Goal: Task Accomplishment & Management: Manage account settings

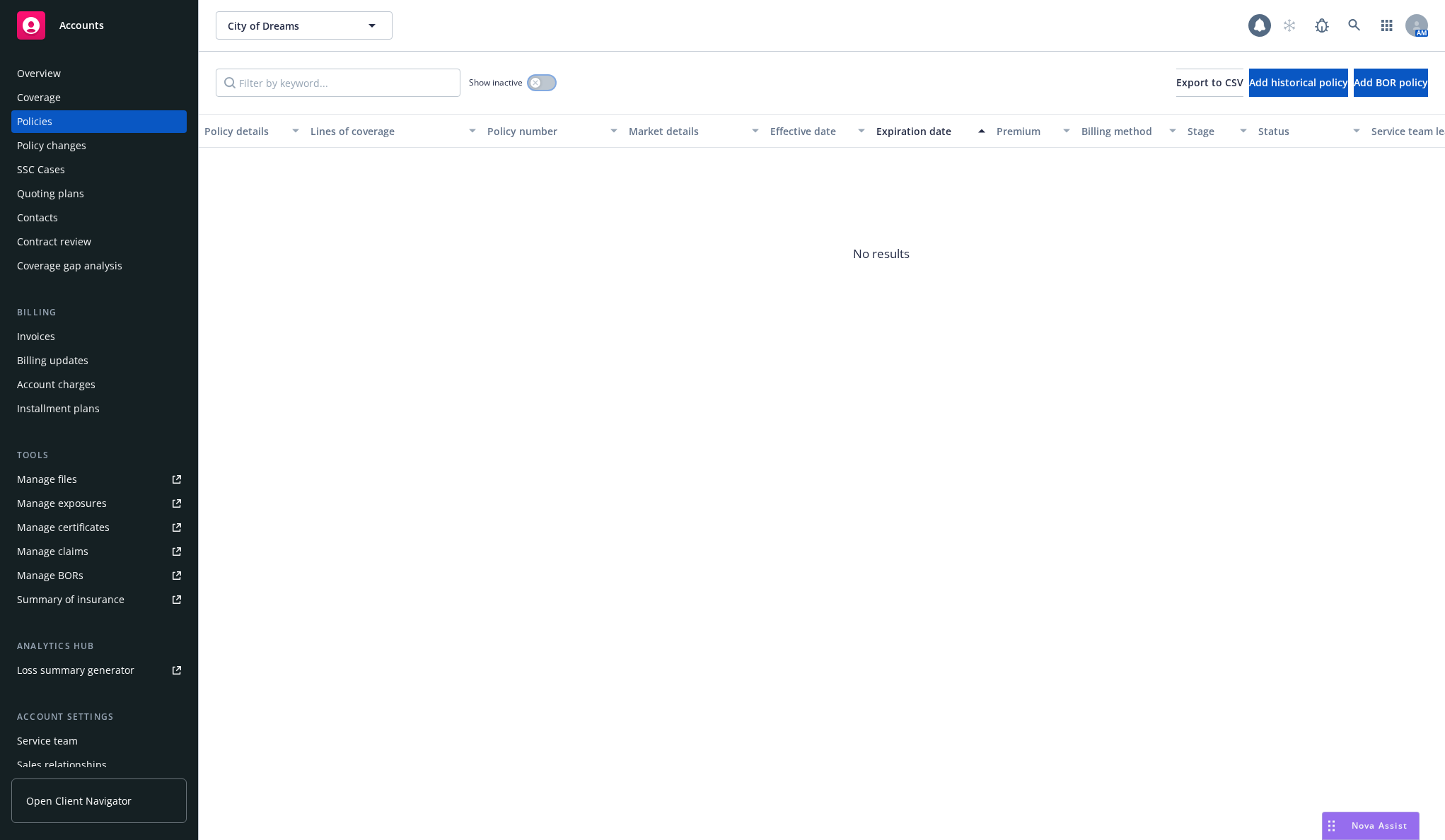
click at [542, 88] on button "button" at bounding box center [542, 83] width 27 height 14
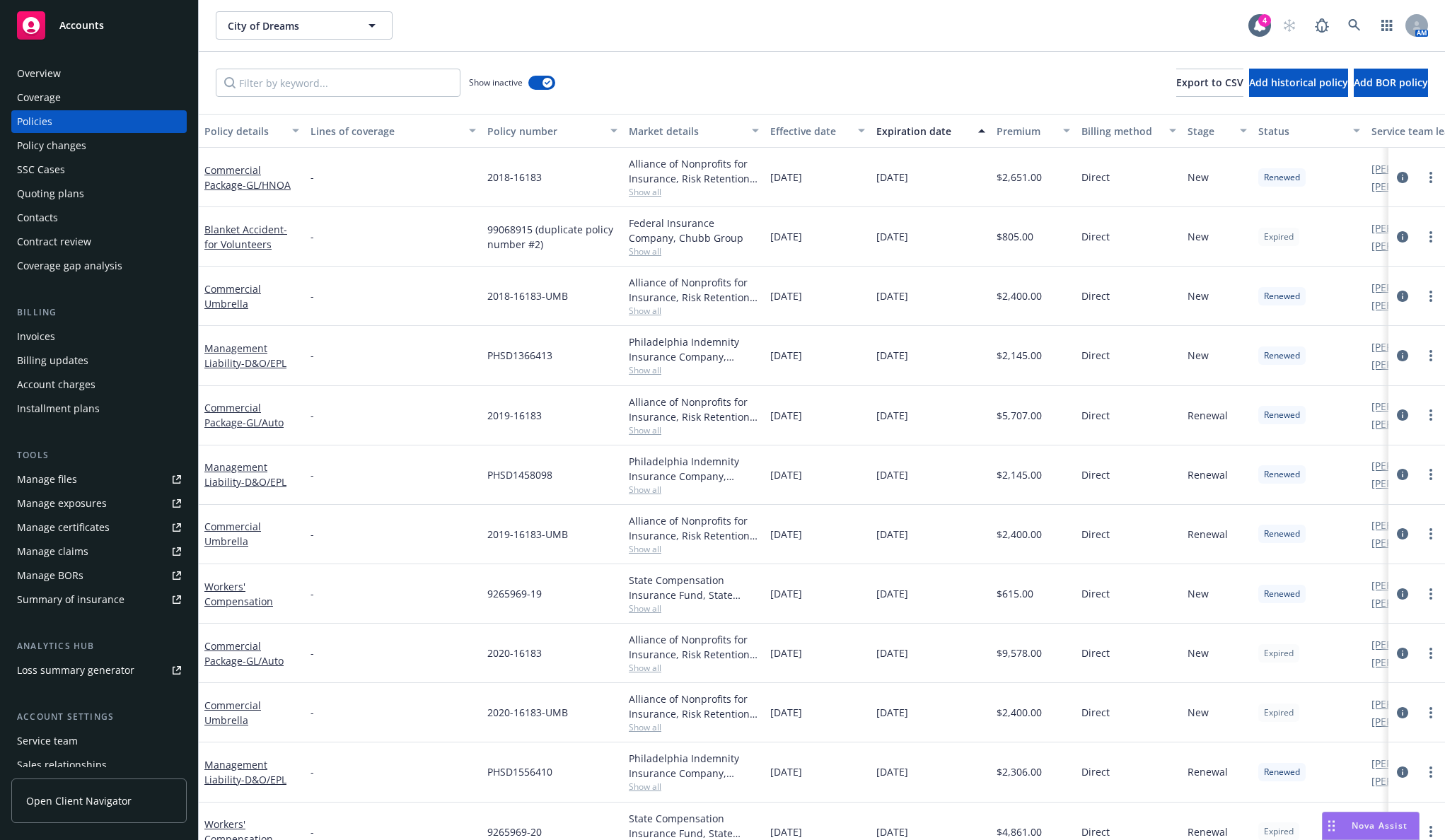
click at [910, 126] on div "Expiration date" at bounding box center [923, 131] width 93 height 14
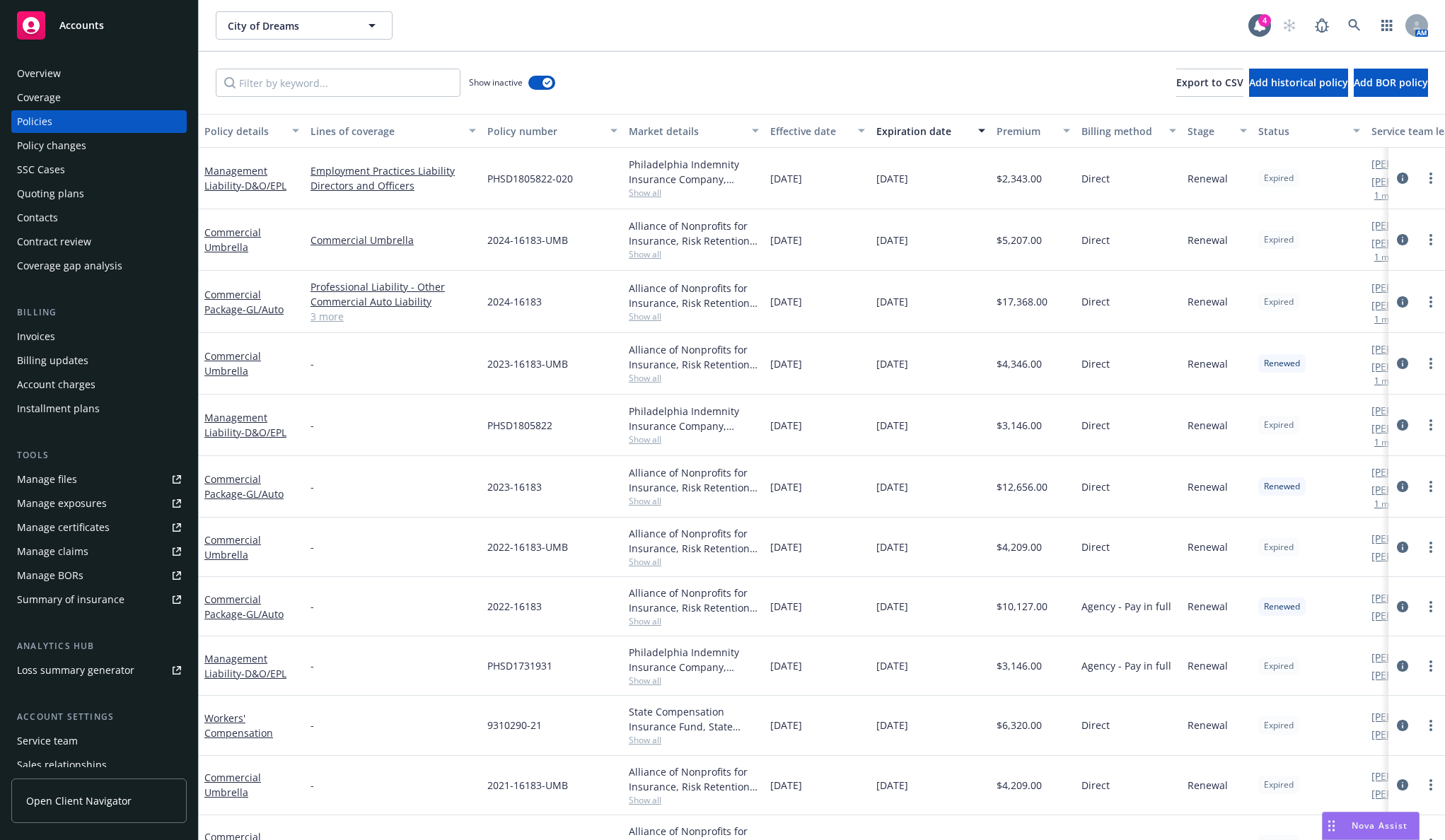
click at [48, 217] on div "Contacts" at bounding box center [37, 218] width 41 height 23
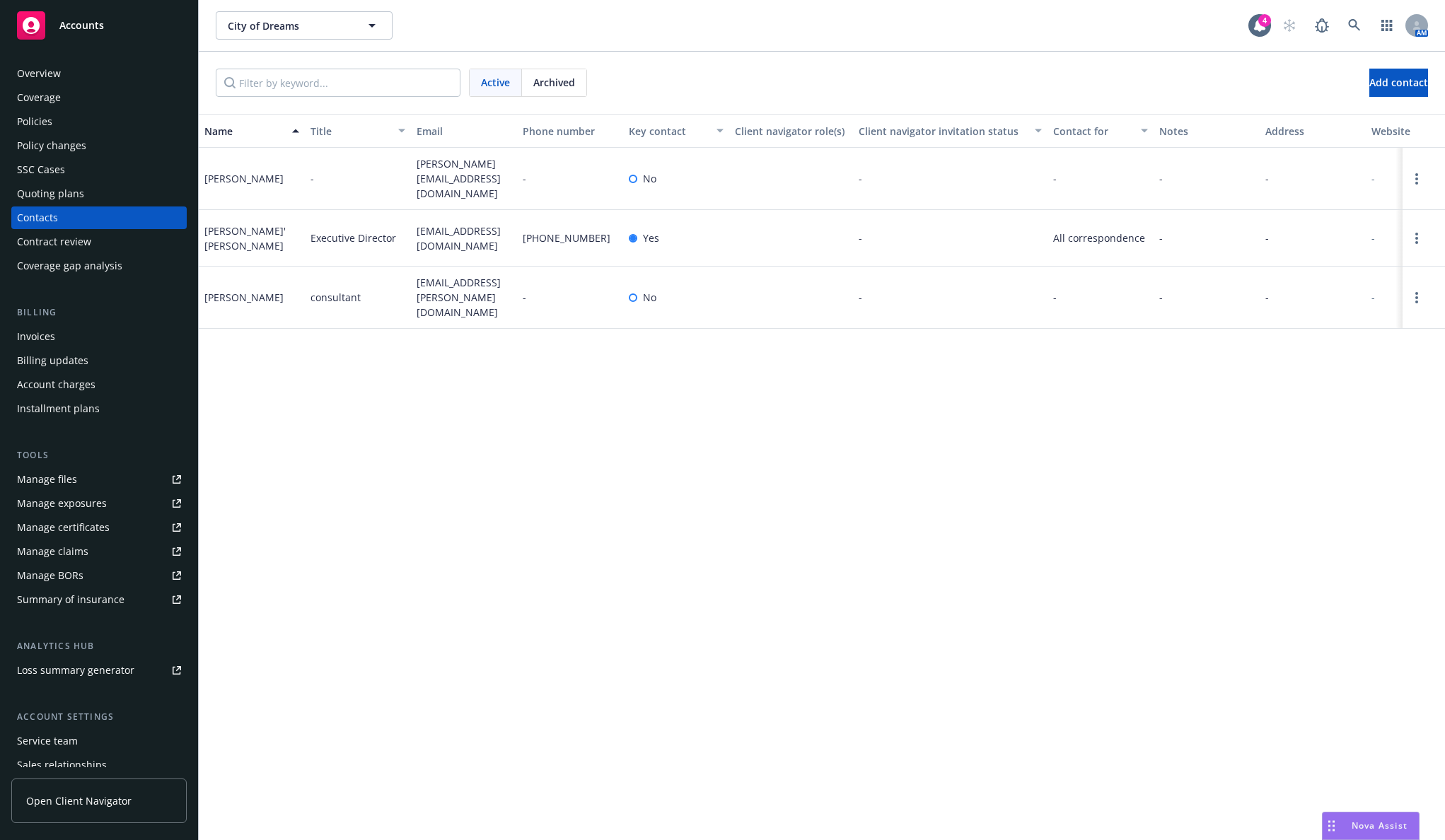
click at [340, 398] on div "Name Title Email Phone number Key contact Client navigator role(s) Client navig…" at bounding box center [822, 477] width 1246 height 727
click at [320, 414] on div "Name Title Email Phone number Key contact Client navigator role(s) Client navig…" at bounding box center [822, 477] width 1246 height 727
click at [120, 123] on div "Policies" at bounding box center [99, 122] width 164 height 23
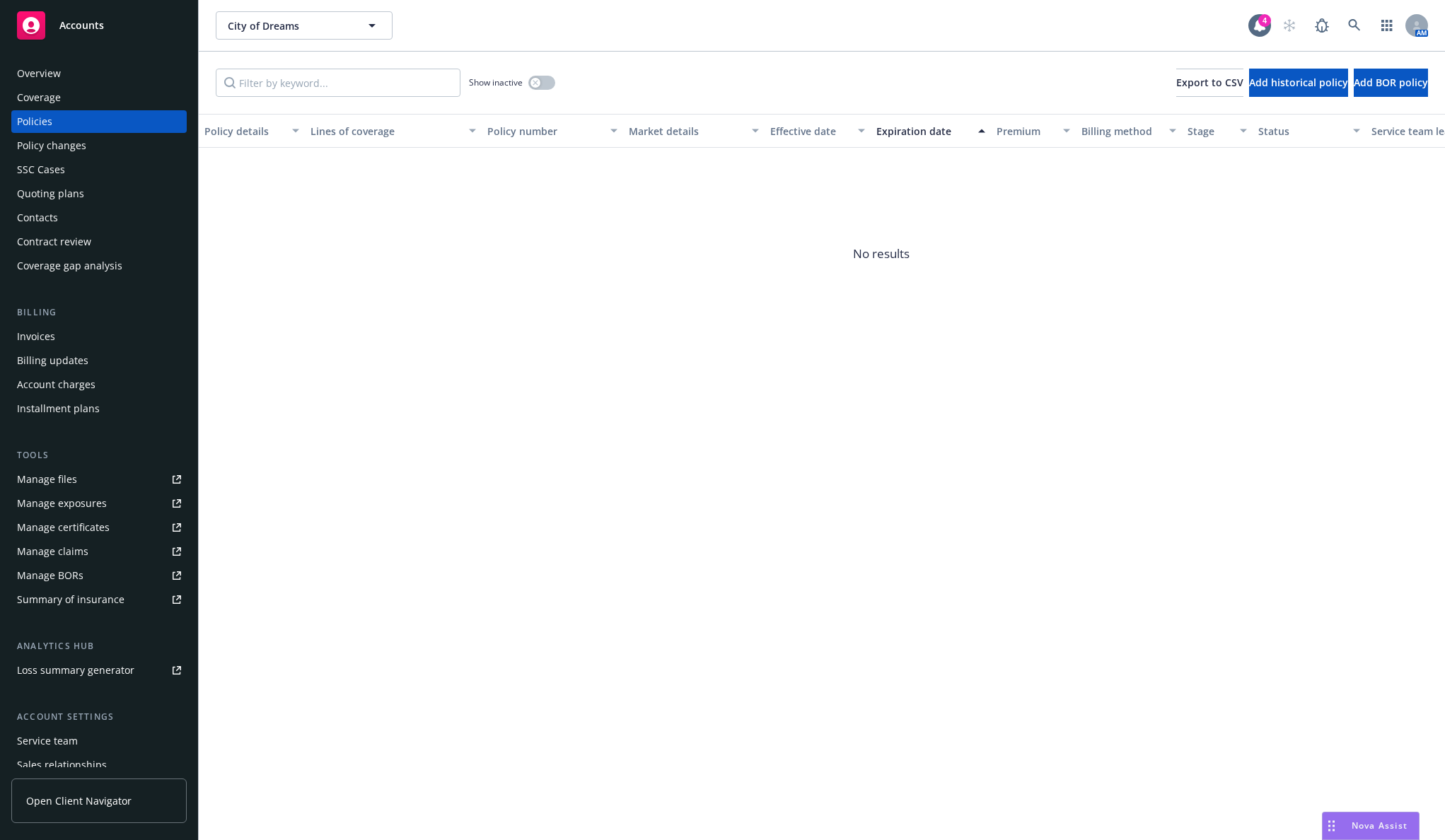
click at [715, 509] on div "Policy details Lines of coverage Policy number Market details Effective date Ex…" at bounding box center [822, 477] width 1246 height 727
click at [539, 81] on div "button" at bounding box center [536, 83] width 10 height 10
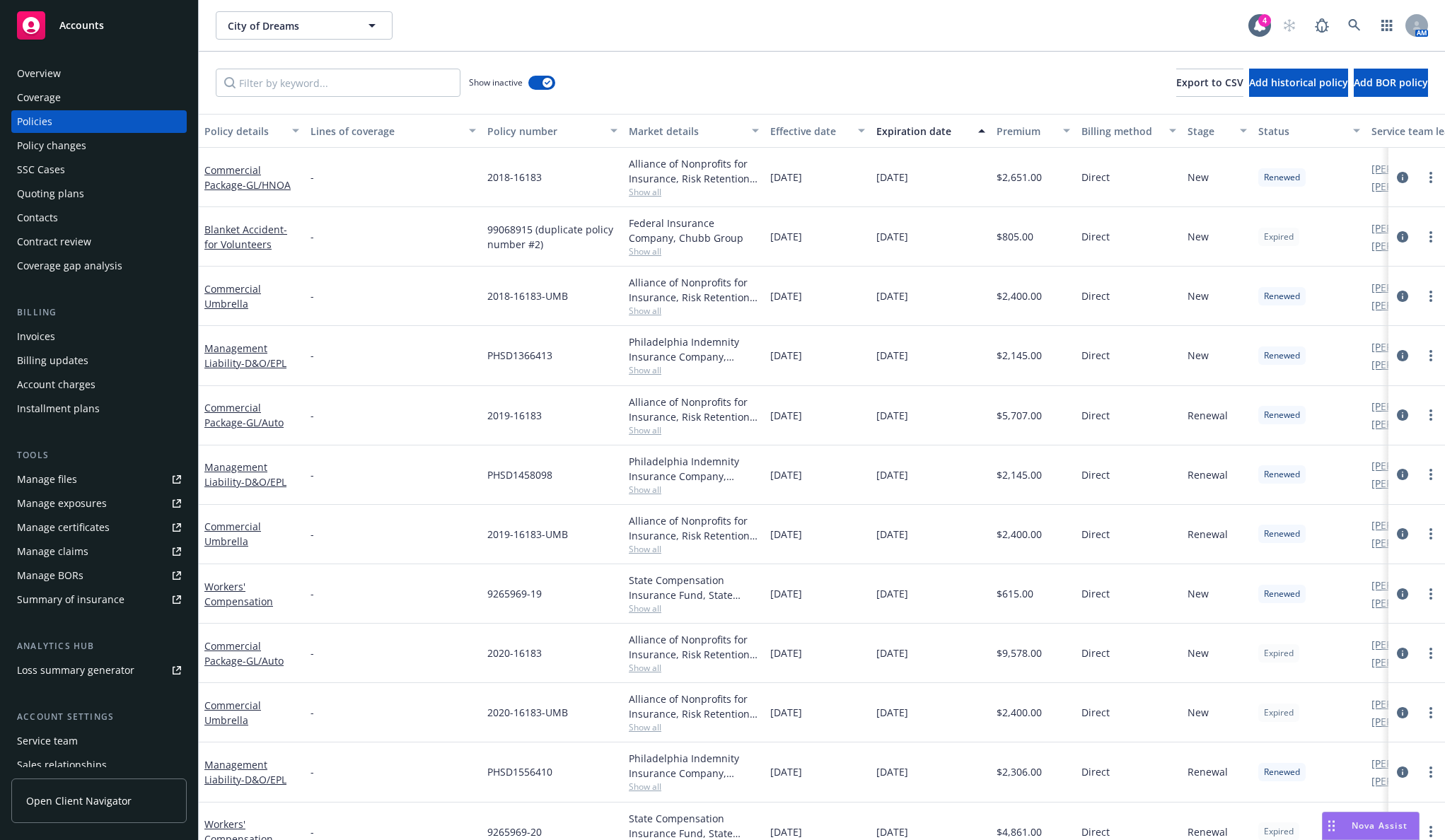
click at [918, 128] on div "Expiration date" at bounding box center [923, 131] width 93 height 14
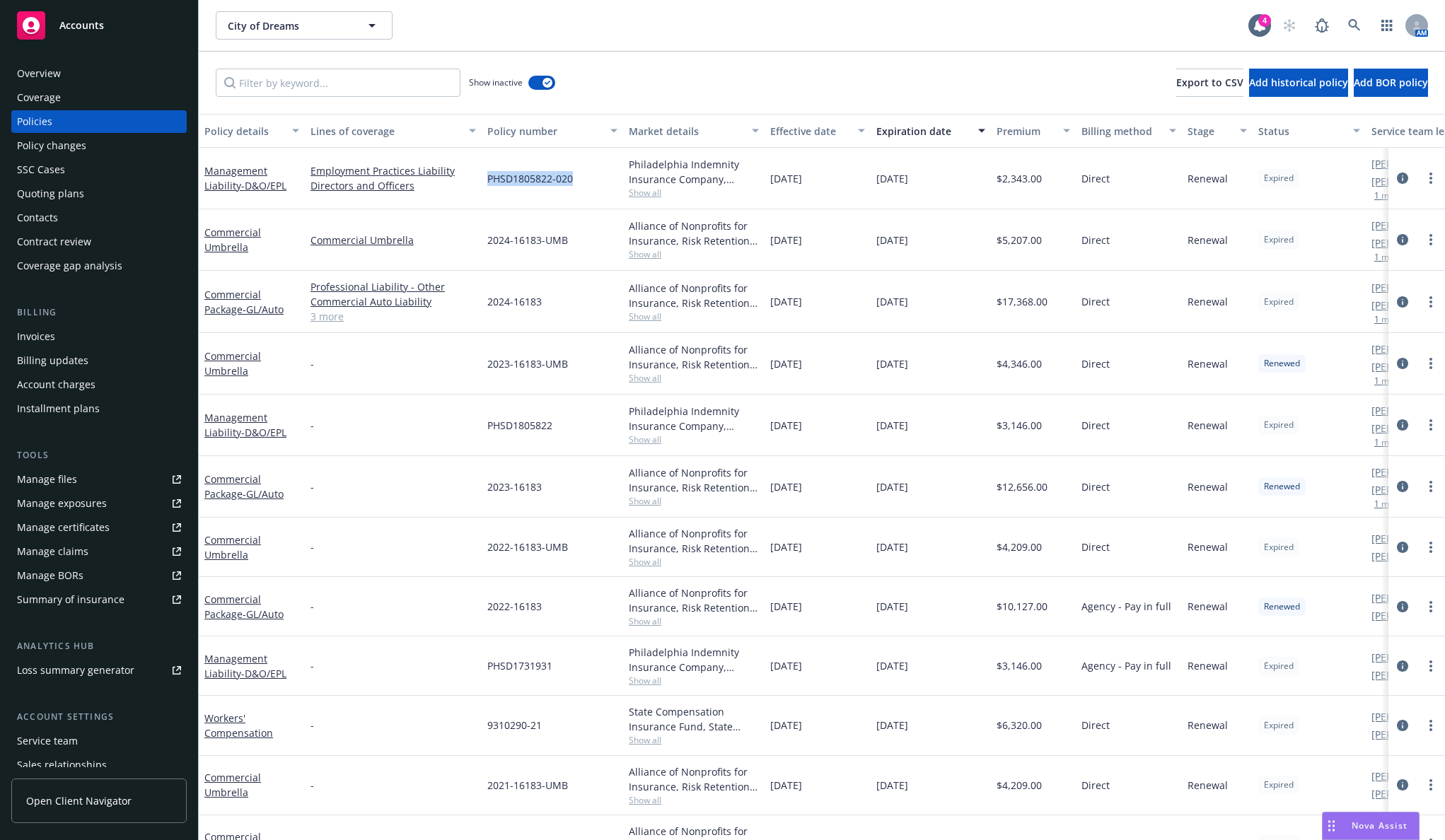
drag, startPoint x: 585, startPoint y: 182, endPoint x: 489, endPoint y: 192, distance: 96.5
click at [489, 192] on div "PHSD1805822-020" at bounding box center [552, 179] width 141 height 61
copy span "PHSD1805822-020"
click at [233, 58] on div "Show inactive Export to CSV Add historical policy Add BOR policy" at bounding box center [822, 83] width 1246 height 62
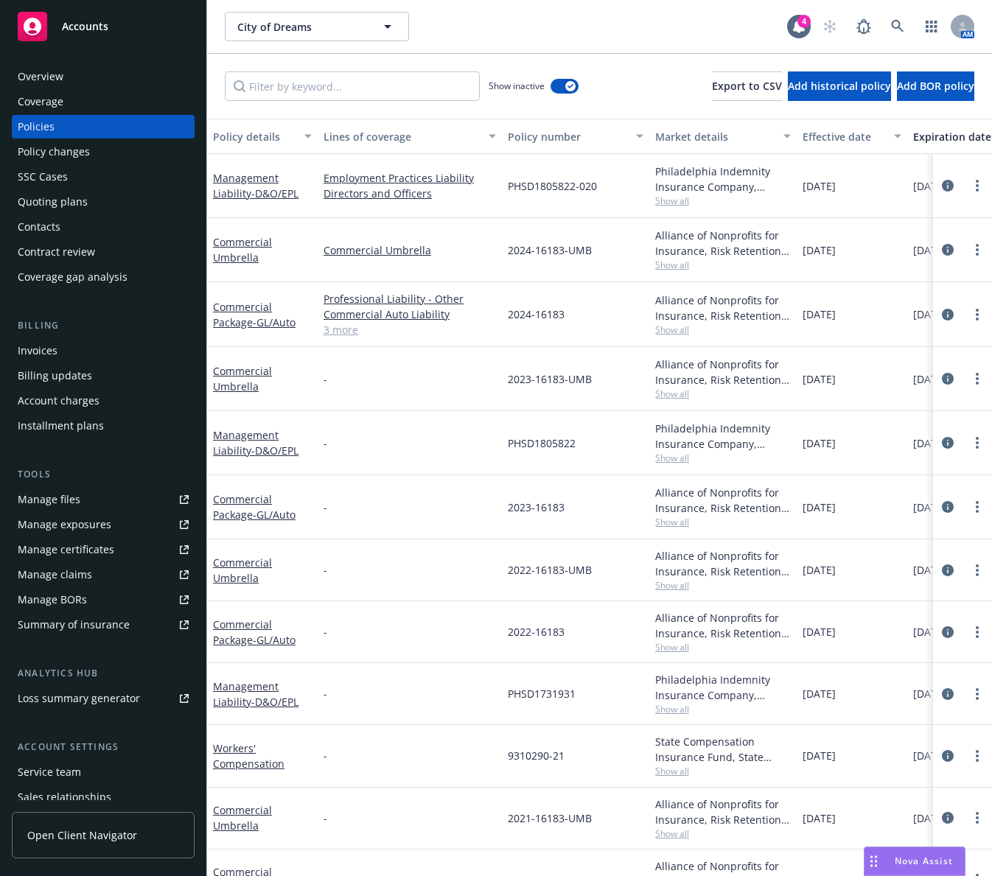
click at [99, 231] on div "Contacts" at bounding box center [103, 227] width 171 height 24
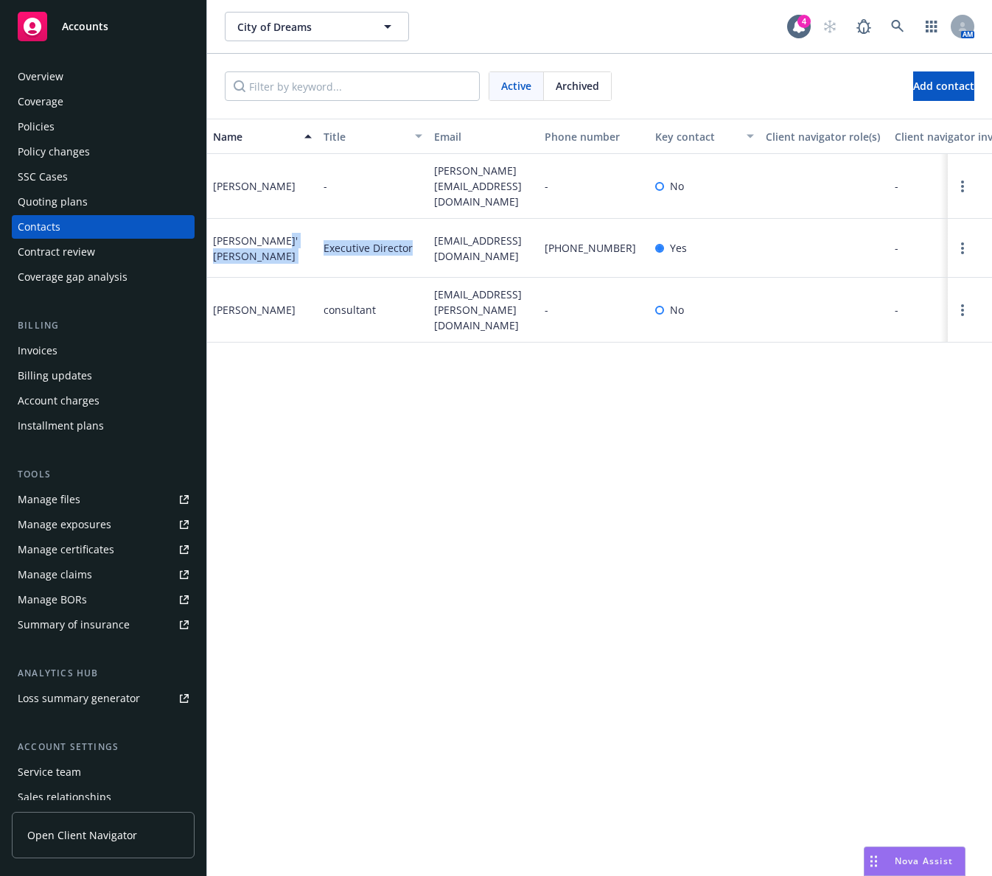
drag, startPoint x: 415, startPoint y: 248, endPoint x: 314, endPoint y: 239, distance: 101.4
click at [314, 239] on div "Jarae' Clark Executive Director jarae@cityofdreams.org (415) 378-4275 Yes - All…" at bounding box center [599, 248] width 785 height 59
click at [403, 366] on div "Name Title Email Phone number Key contact Client navigator role(s) Client navig…" at bounding box center [599, 497] width 785 height 757
click at [279, 369] on div "Name Title Email Phone number Key contact Client navigator role(s) Client navig…" at bounding box center [599, 497] width 785 height 757
click at [104, 135] on div "Policies" at bounding box center [103, 127] width 171 height 24
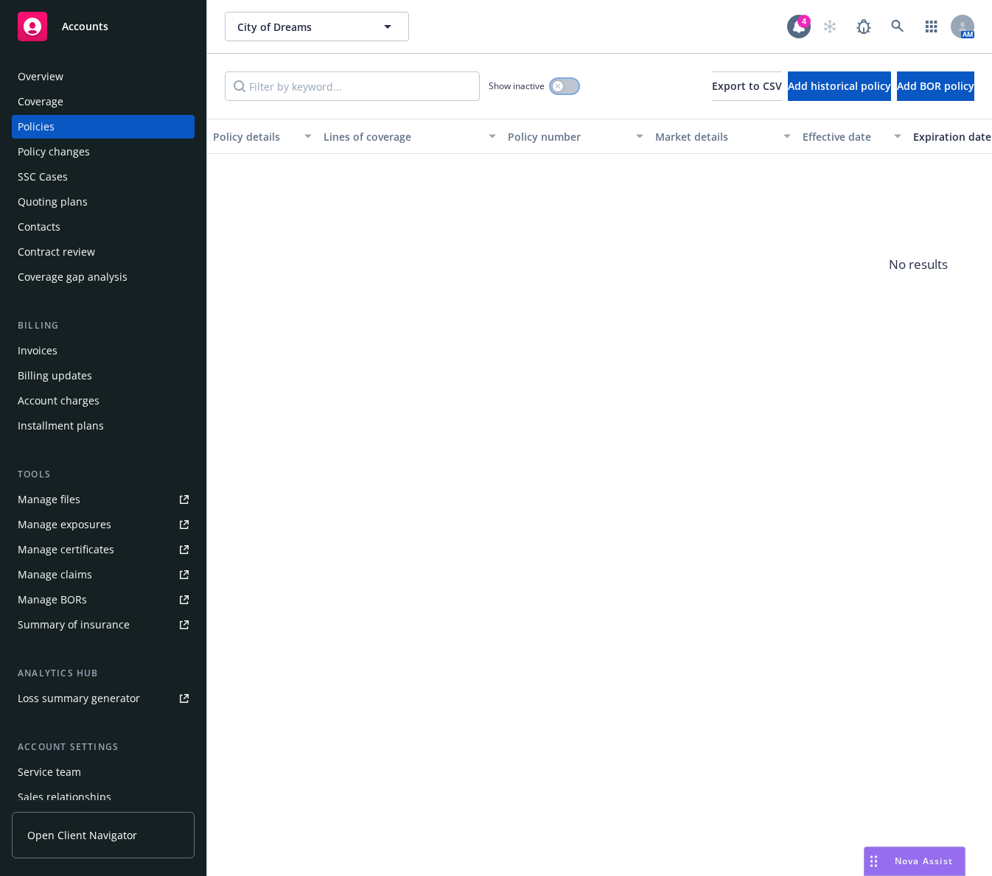
click at [556, 84] on icon "button" at bounding box center [558, 86] width 6 height 6
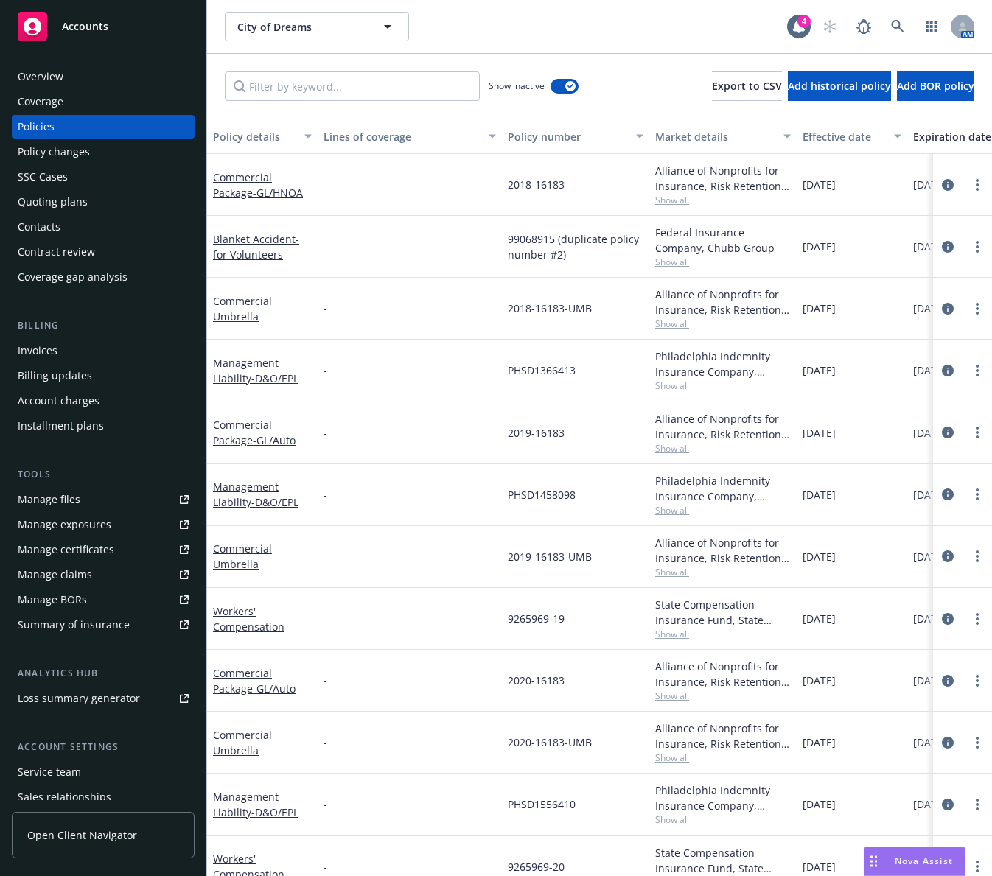
click at [938, 136] on div "Expiration date" at bounding box center [961, 136] width 97 height 15
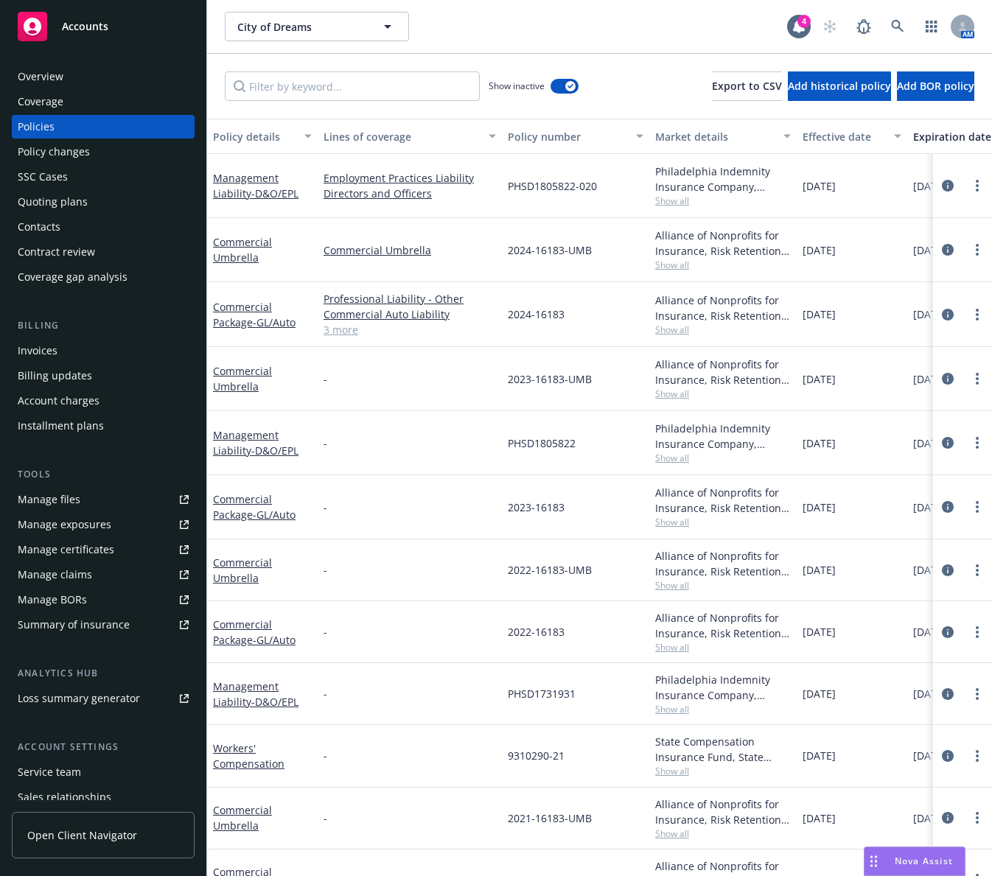
click at [673, 197] on span "Show all" at bounding box center [723, 200] width 136 height 13
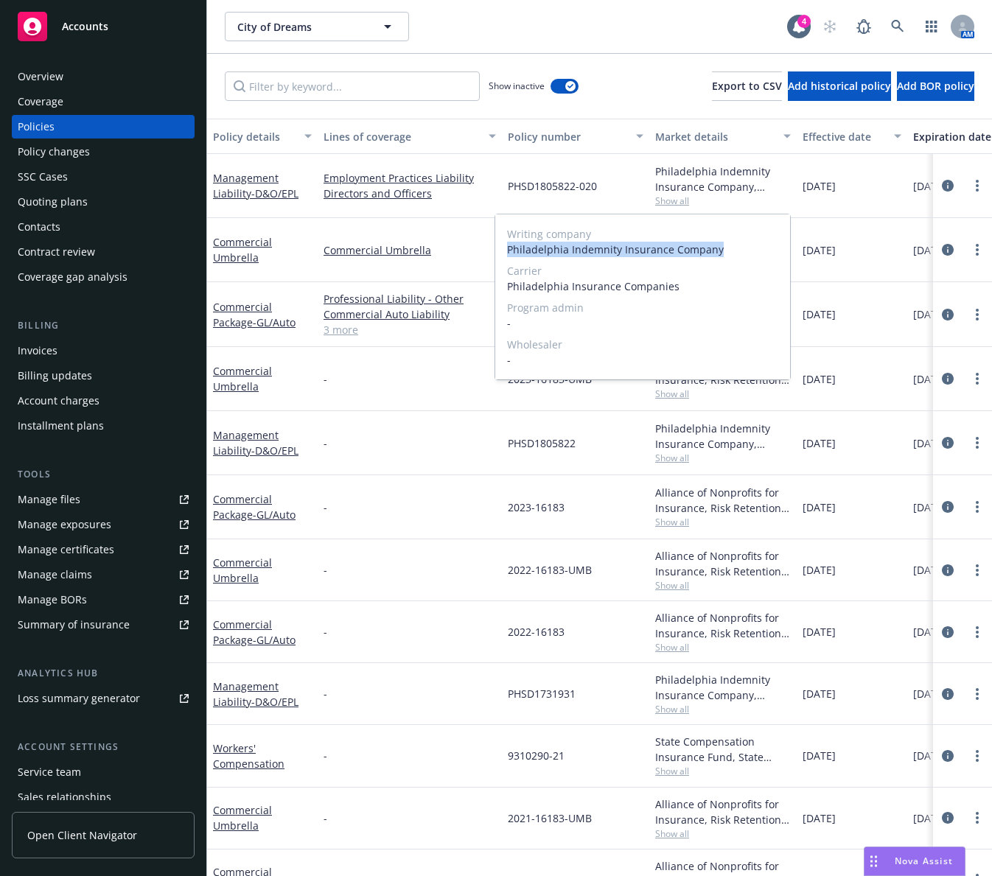
drag, startPoint x: 720, startPoint y: 254, endPoint x: 508, endPoint y: 251, distance: 211.5
click at [506, 251] on div "Writing company Philadelphia Indemnity Insurance Company Carrier Philadelphia I…" at bounding box center [642, 296] width 295 height 165
drag, startPoint x: 674, startPoint y: 286, endPoint x: 502, endPoint y: 287, distance: 171.7
click at [502, 287] on div "Writing company Philadelphia Indemnity Insurance Company Carrier Philadelphia I…" at bounding box center [642, 296] width 295 height 165
copy span "Philadelphia Insurance Companies"
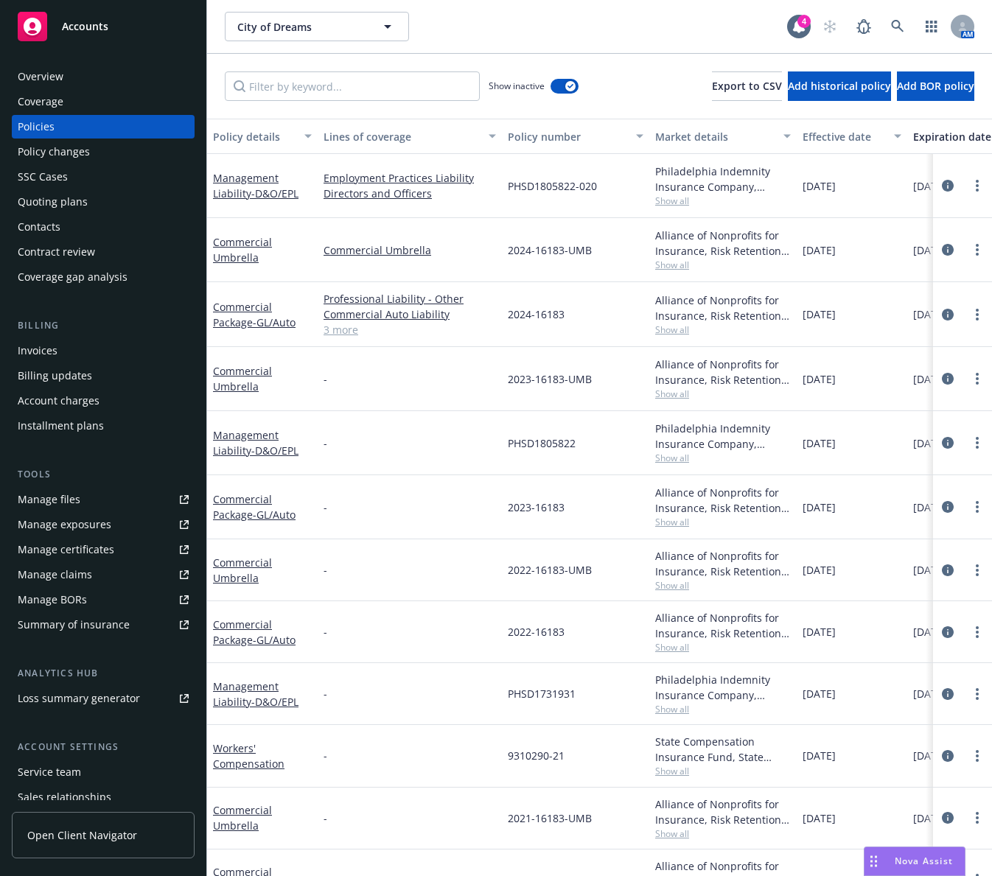
click at [541, 184] on span "PHSD1805822-020" at bounding box center [552, 185] width 89 height 15
copy span "PHSD1805822"
click at [92, 203] on div "Quoting plans" at bounding box center [103, 202] width 171 height 24
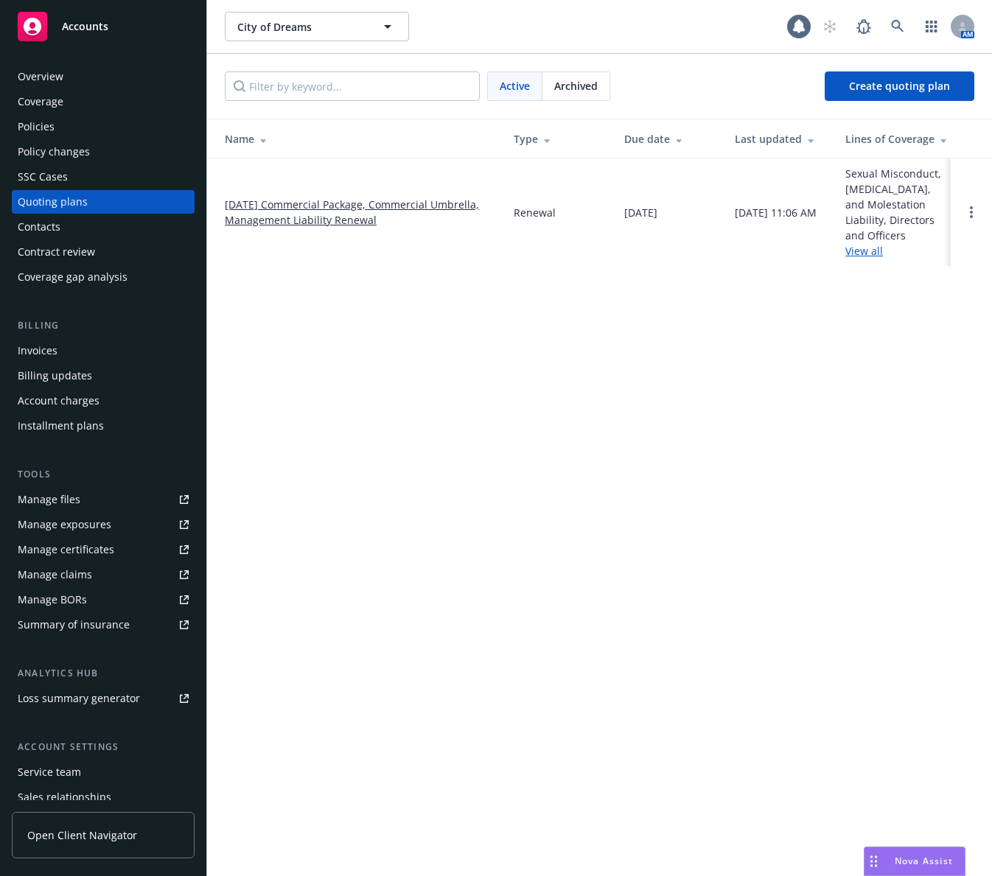
click at [309, 207] on link "08/02/25 Commercial Package, Commercial Umbrella, Management Liability Renewal" at bounding box center [357, 212] width 265 height 31
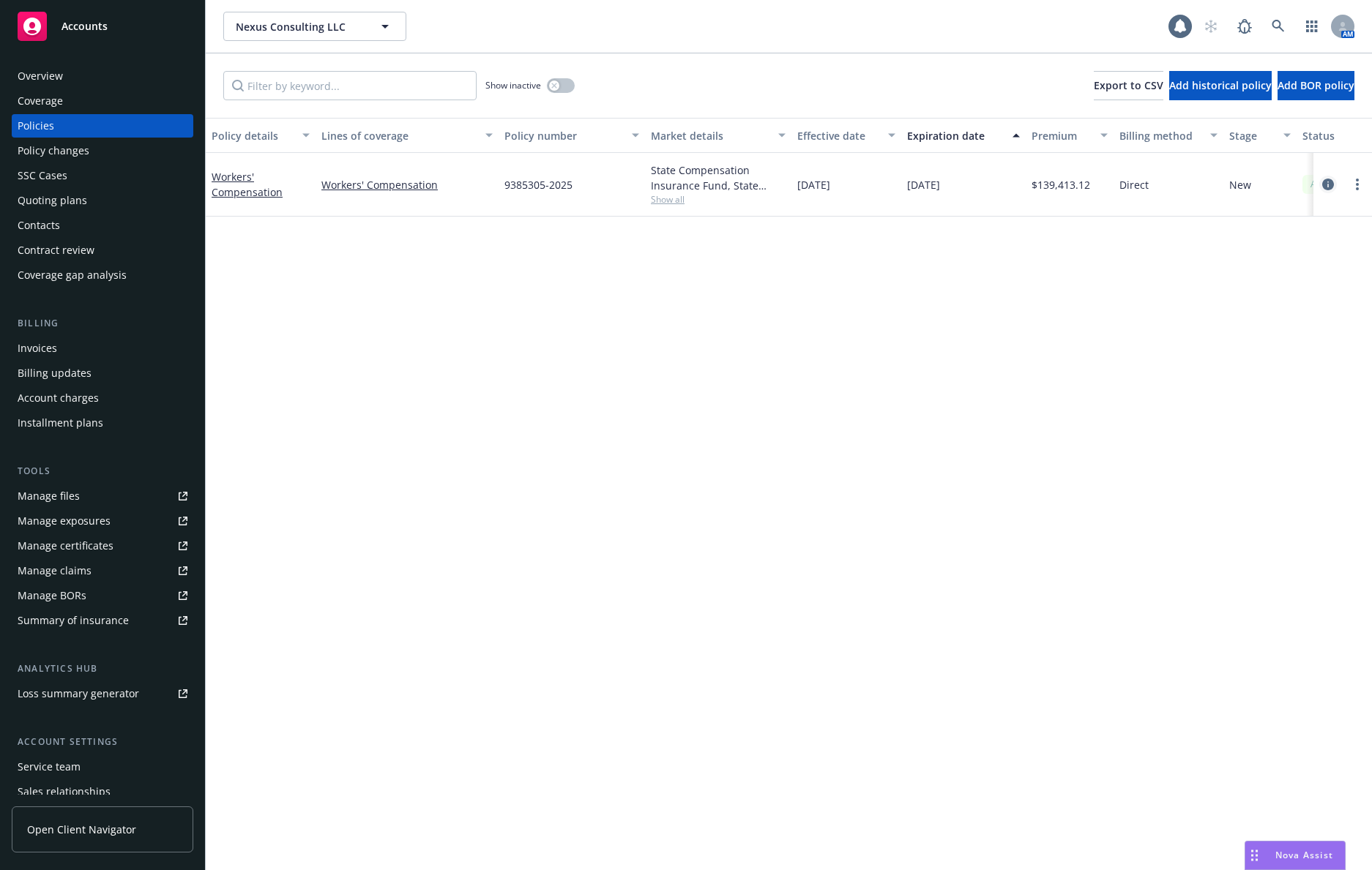
click at [1326, 186] on icon "circleInformation" at bounding box center [1328, 185] width 12 height 12
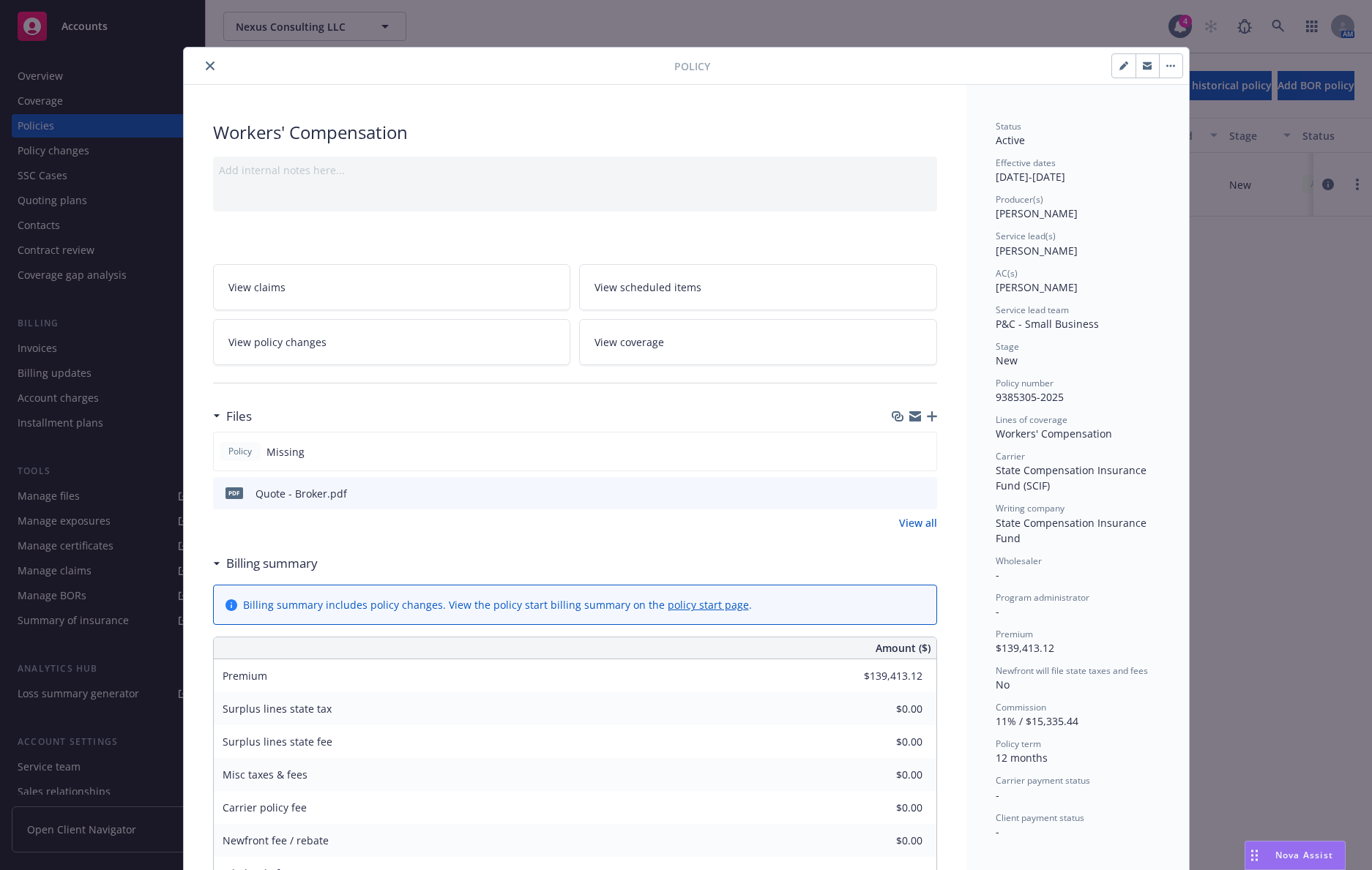
click at [330, 377] on div at bounding box center [574, 383] width 724 height 36
click at [1112, 73] on button "button" at bounding box center [1124, 67] width 24 height 24
select select "NEW"
select select "12"
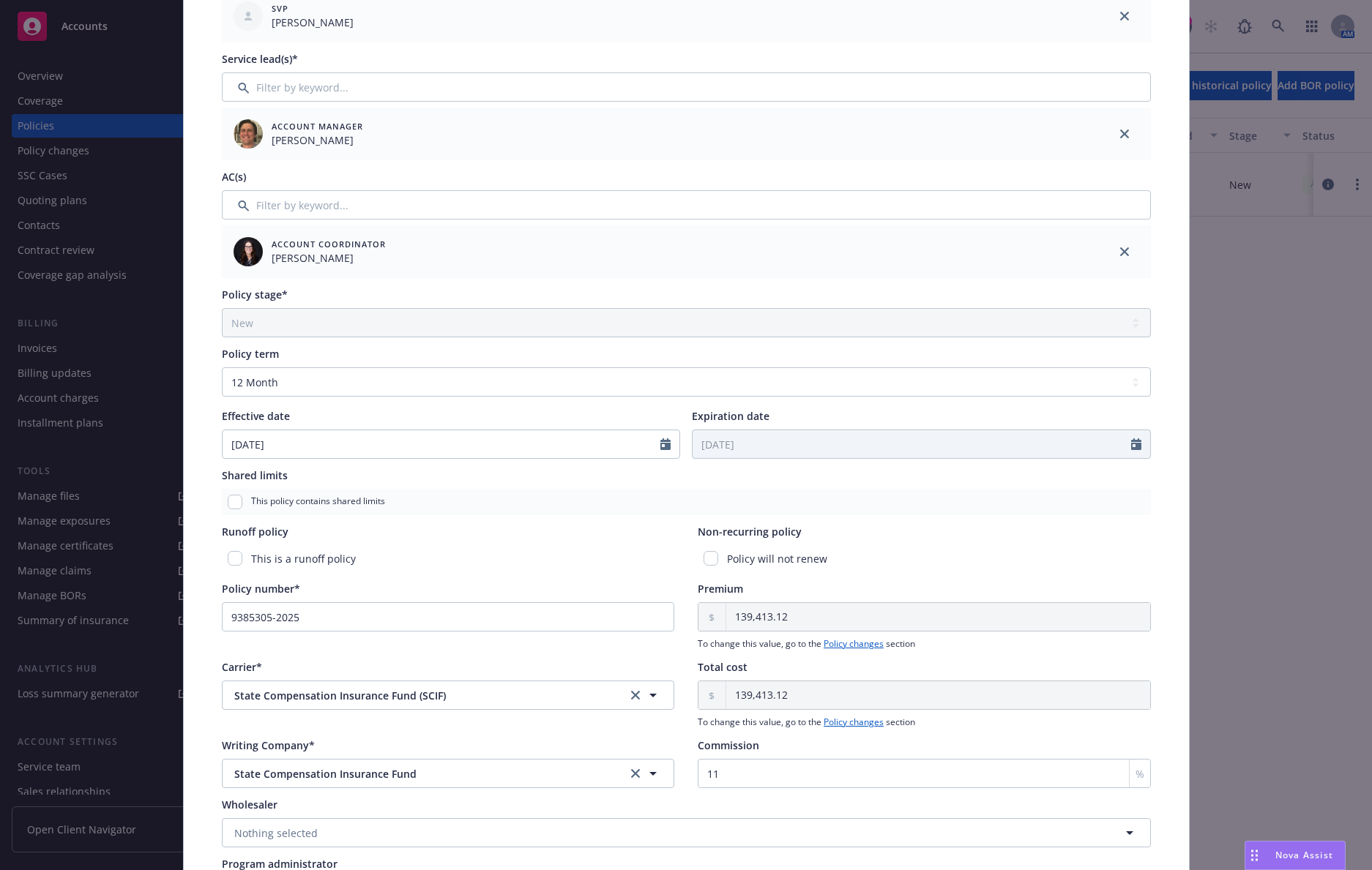
scroll to position [293, 0]
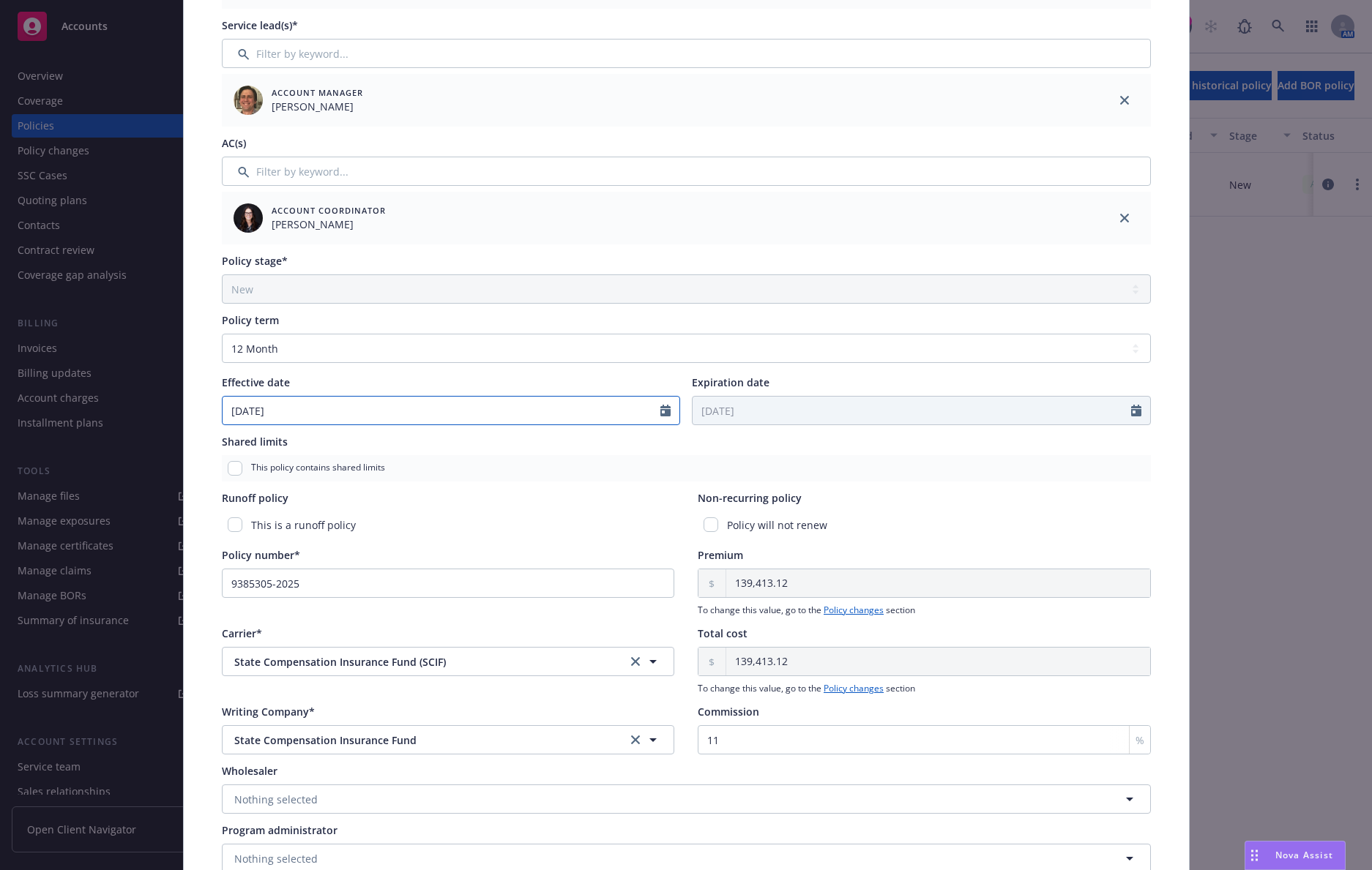
click at [540, 416] on input "08/05/2025" at bounding box center [441, 410] width 438 height 28
select select "8"
click at [378, 557] on span "23" at bounding box center [381, 561] width 20 height 18
type input "08/23/2025"
type input "08/23/2026"
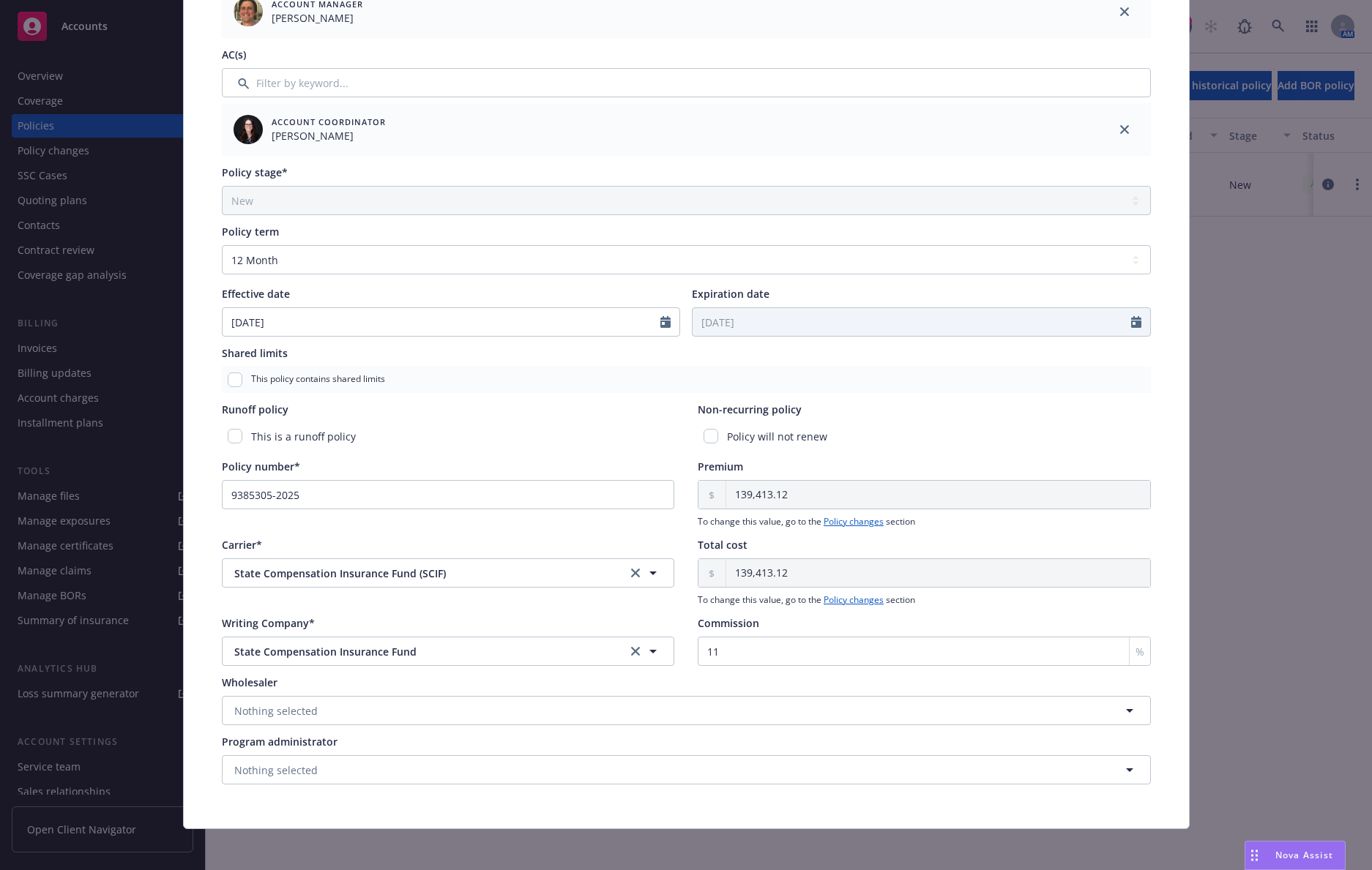
scroll to position [387, 0]
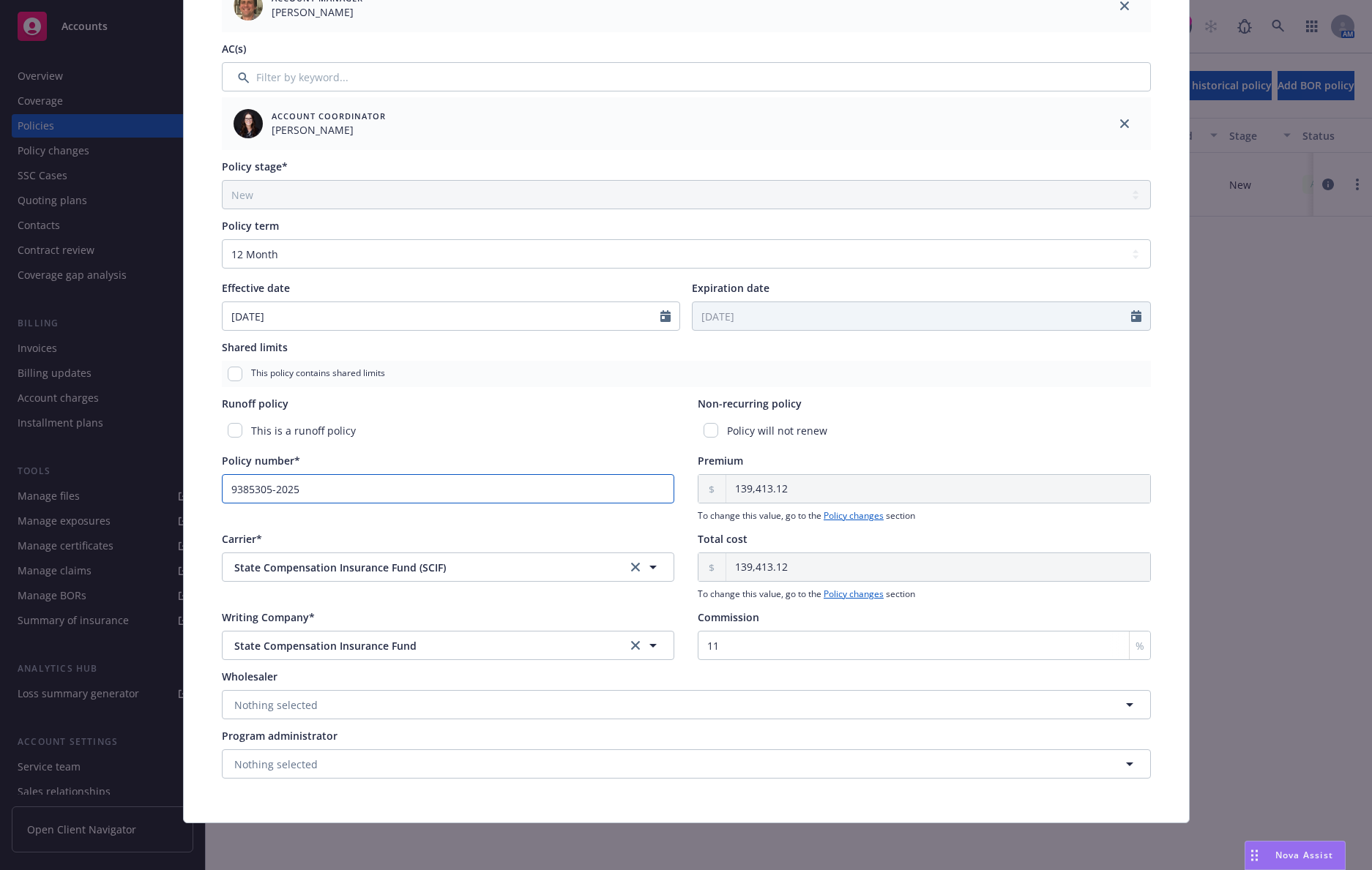
click at [327, 484] on input "9385305-2025" at bounding box center [448, 488] width 453 height 29
paste input "6109"
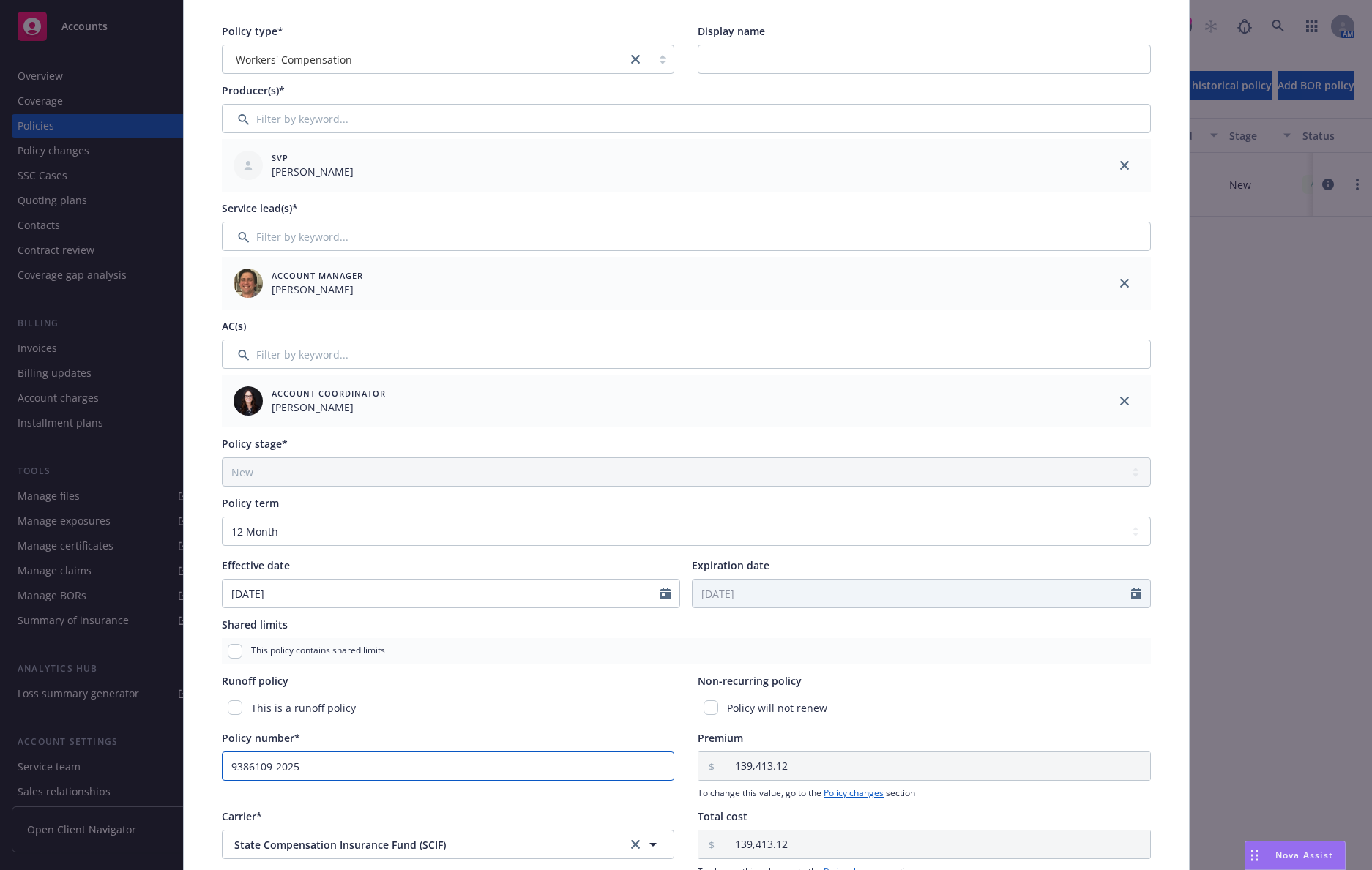
scroll to position [0, 0]
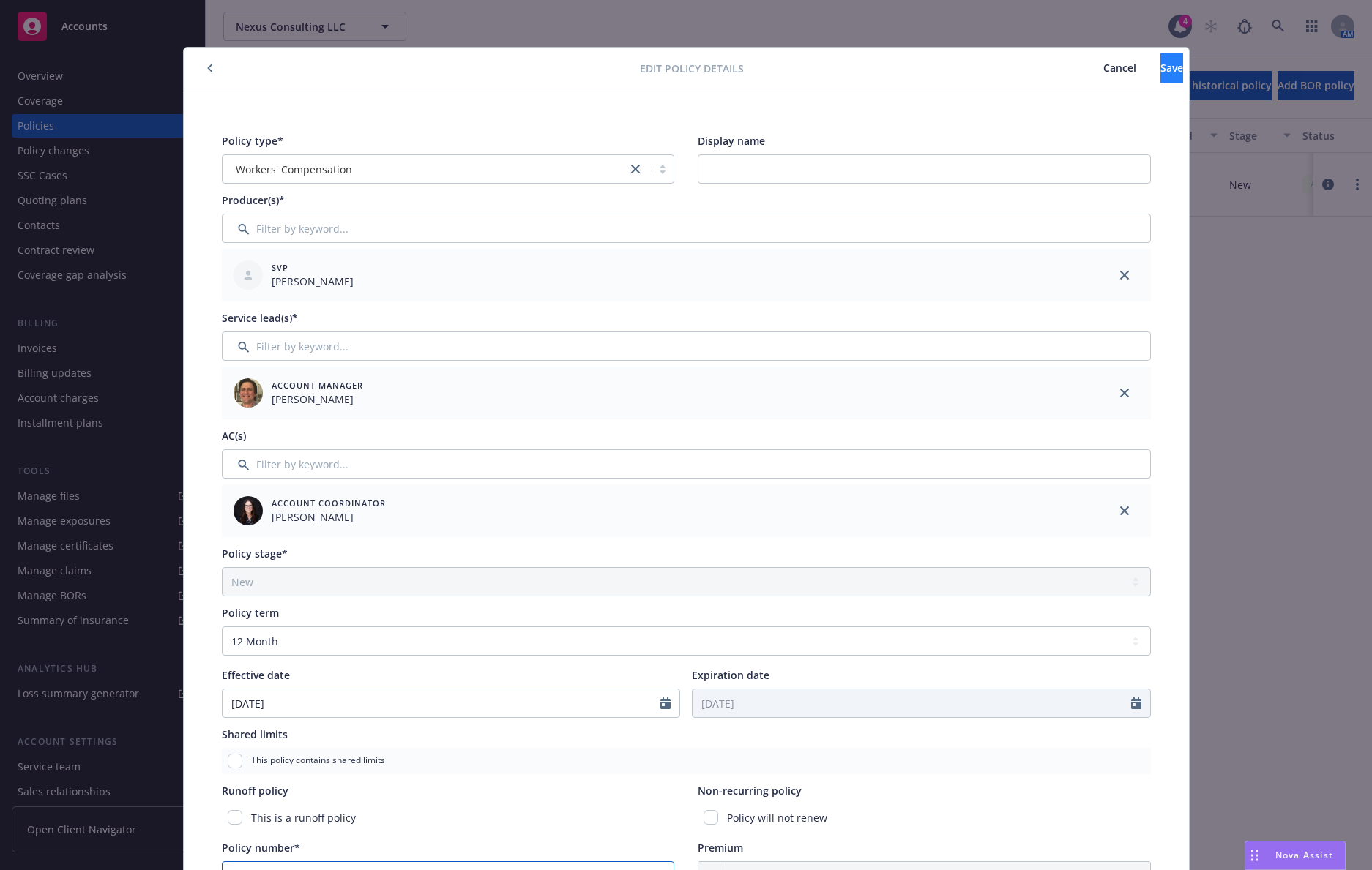
type input "9386109-2025"
click at [1160, 76] on button "Save" at bounding box center [1171, 68] width 23 height 29
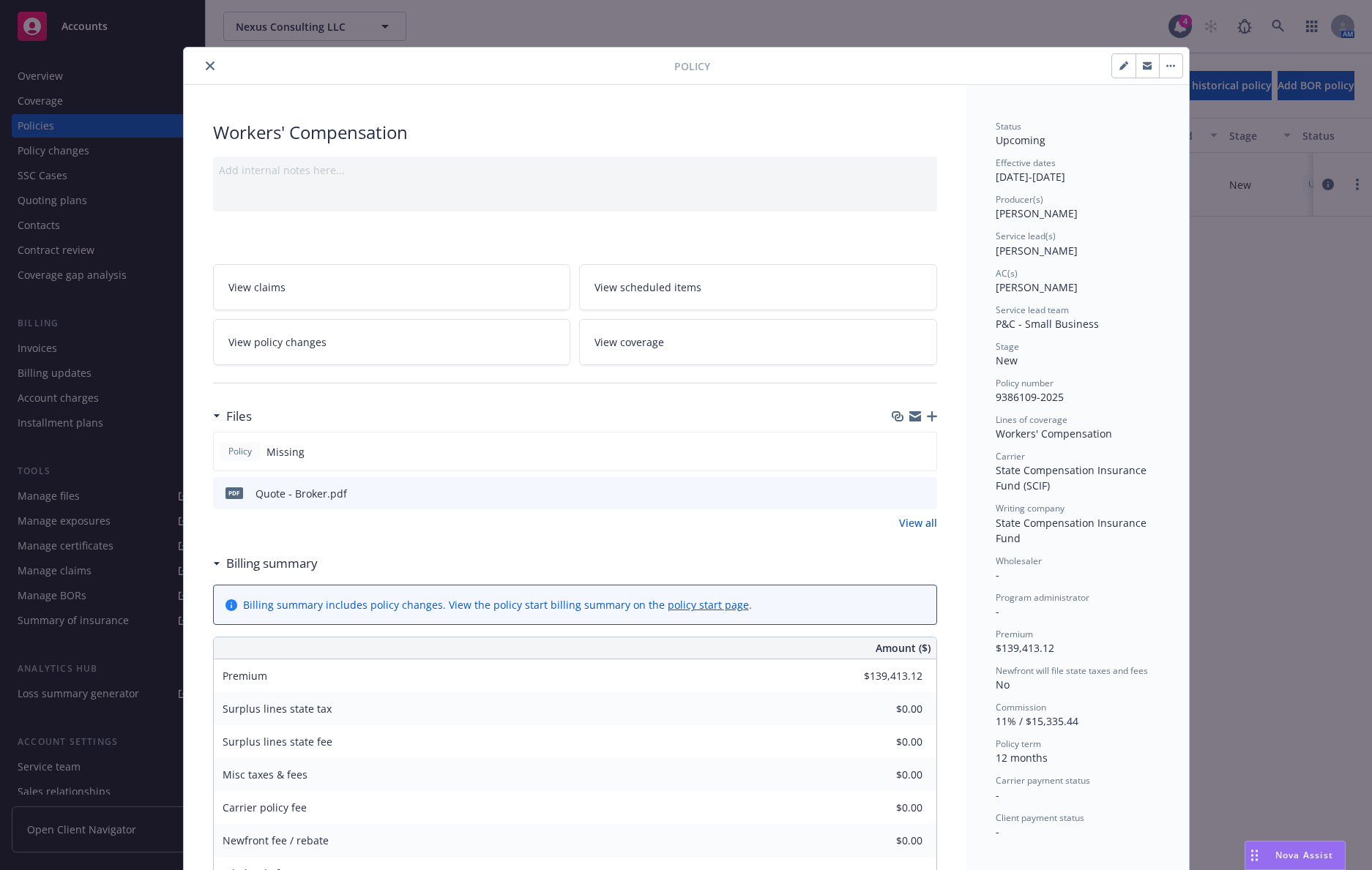
click at [208, 66] on icon "close" at bounding box center [210, 66] width 9 height 9
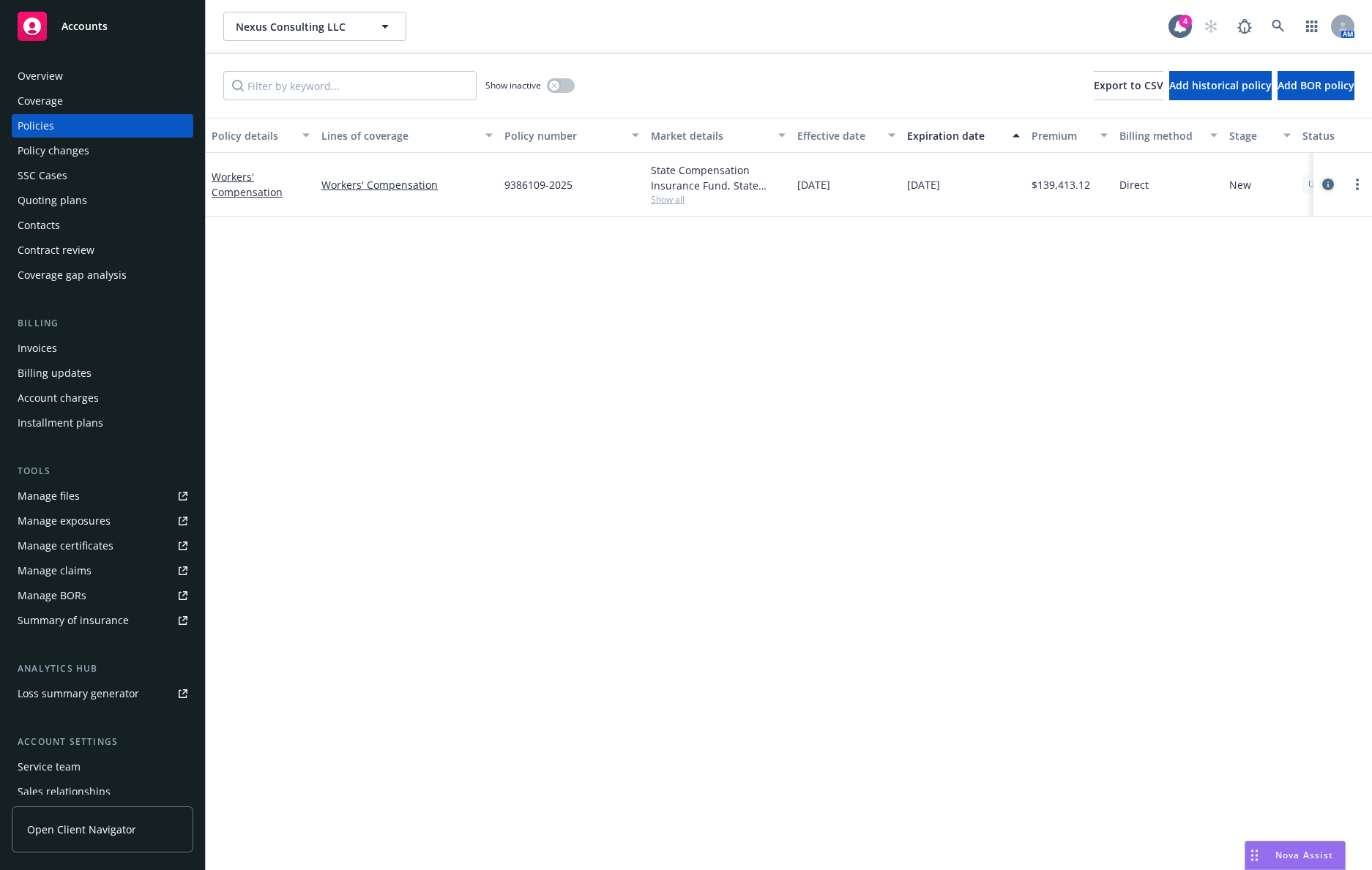
click at [1325, 183] on icon "circleInformation" at bounding box center [1328, 185] width 12 height 12
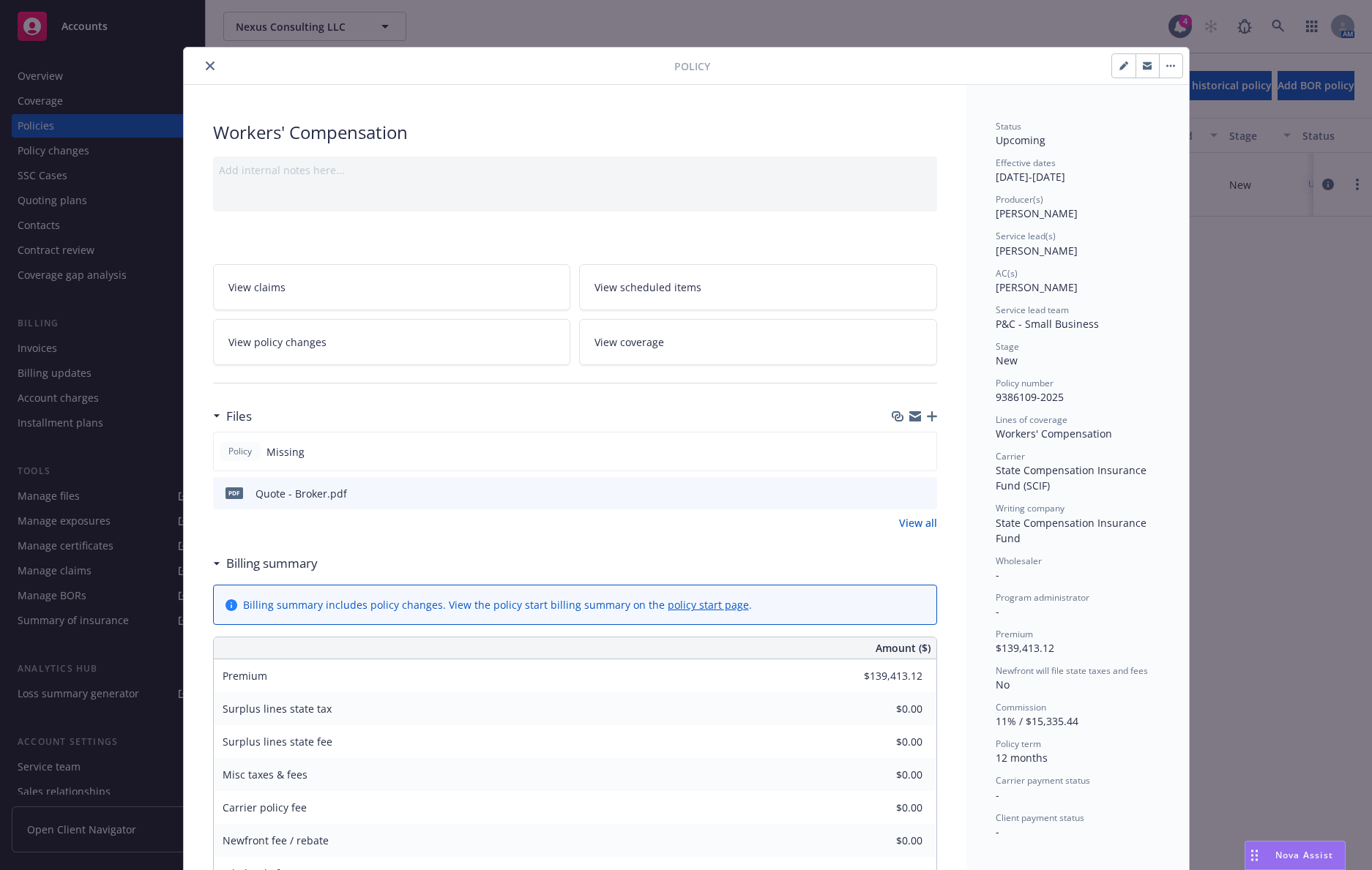
scroll to position [44, 0]
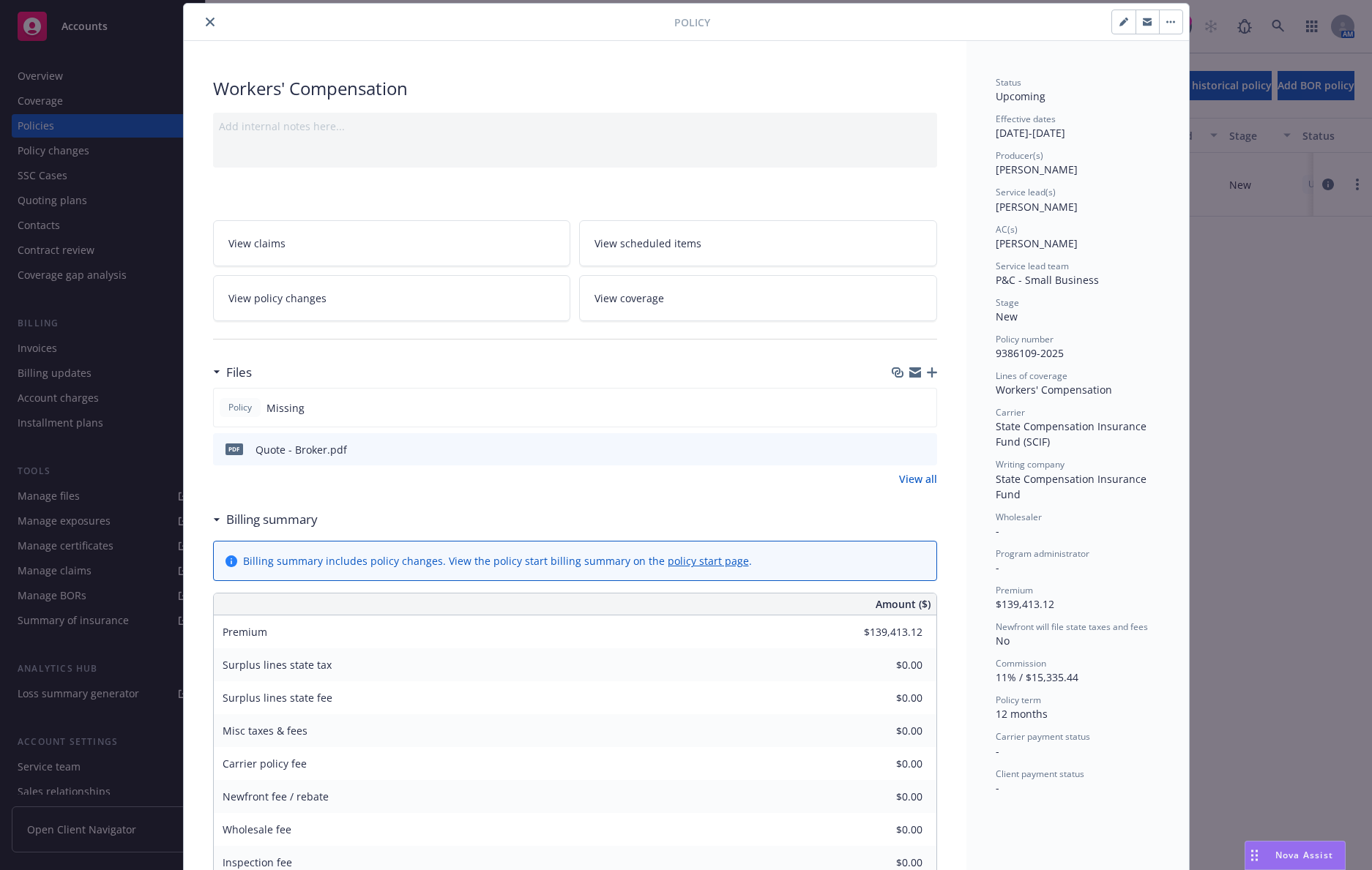
click at [927, 371] on icon "button" at bounding box center [932, 372] width 10 height 10
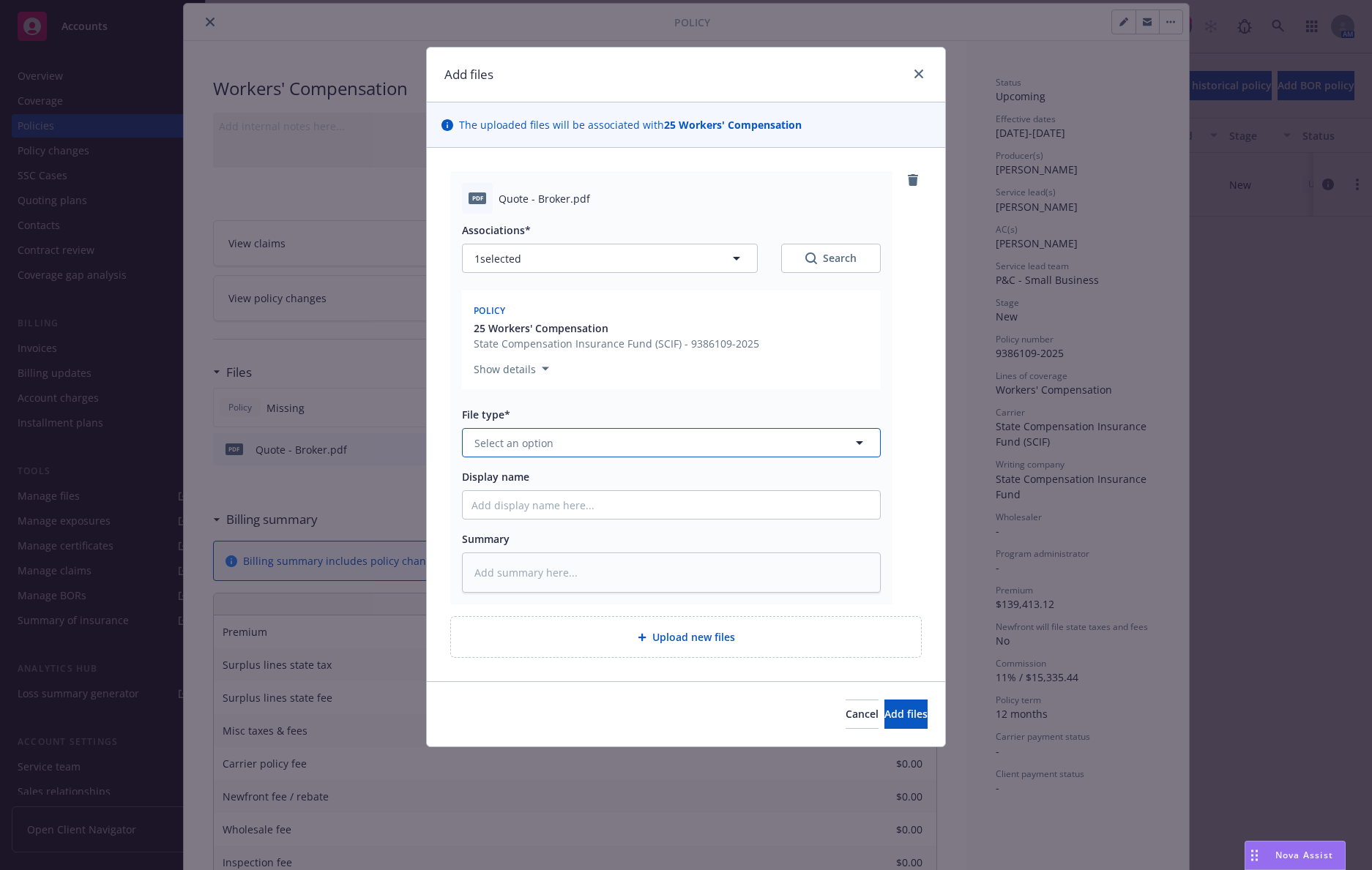
click at [791, 441] on button "Select an option" at bounding box center [671, 442] width 418 height 29
type input "quot"
click at [750, 483] on div "Quote" at bounding box center [671, 483] width 399 height 21
click at [884, 700] on button "Add files" at bounding box center [905, 713] width 43 height 29
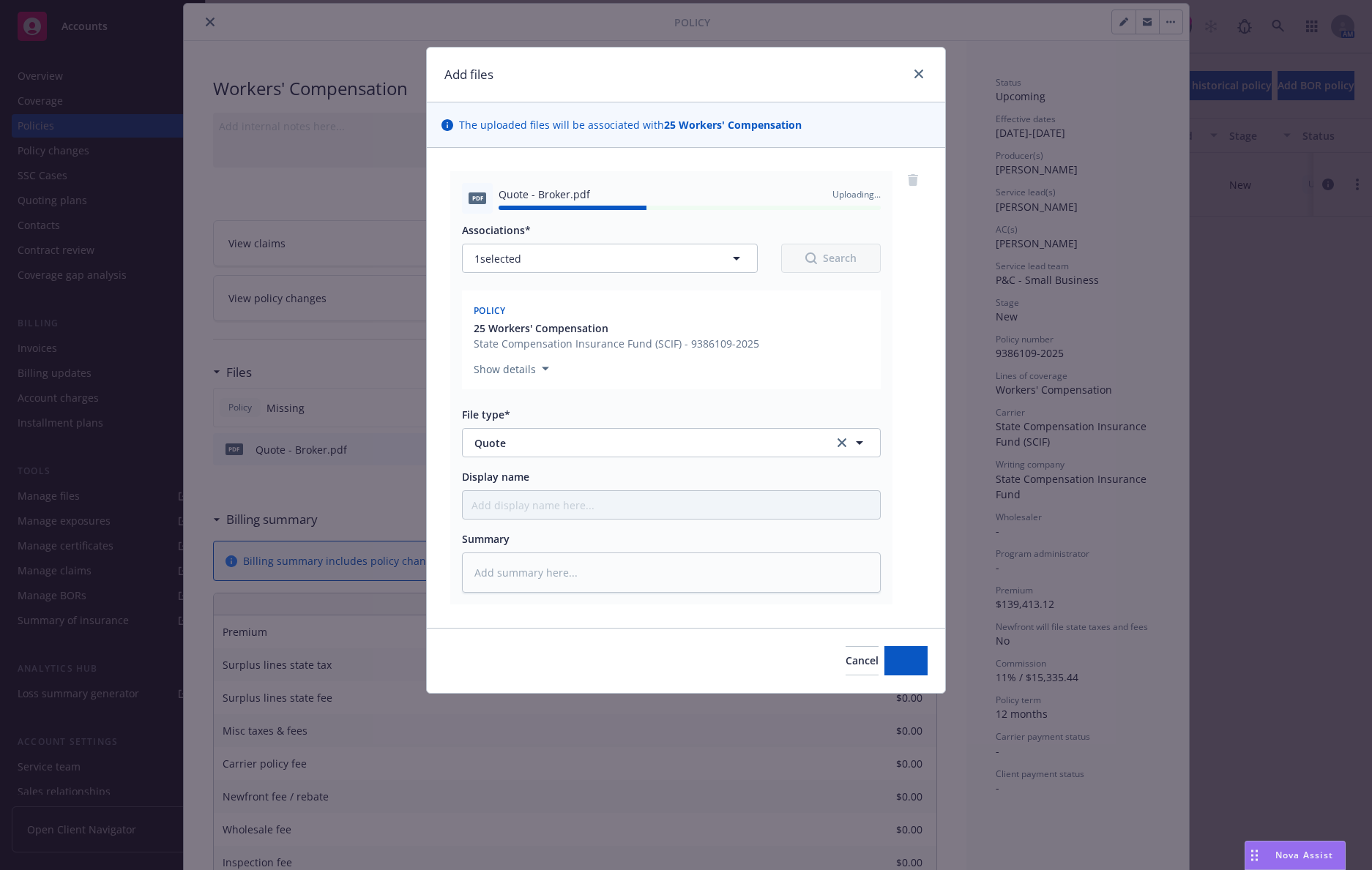
type textarea "x"
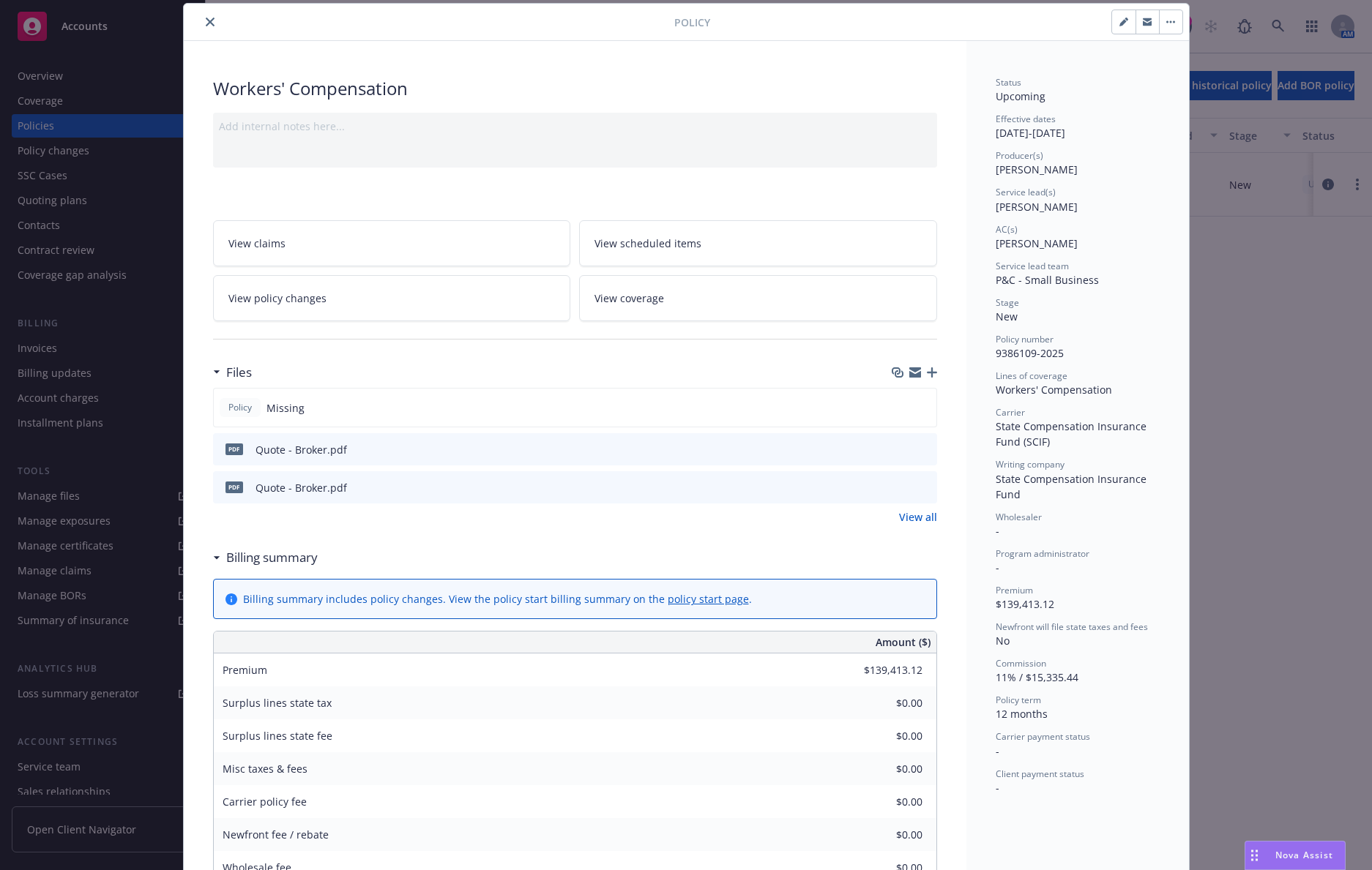
click at [210, 29] on div at bounding box center [432, 22] width 485 height 18
click at [206, 18] on icon "close" at bounding box center [210, 22] width 9 height 9
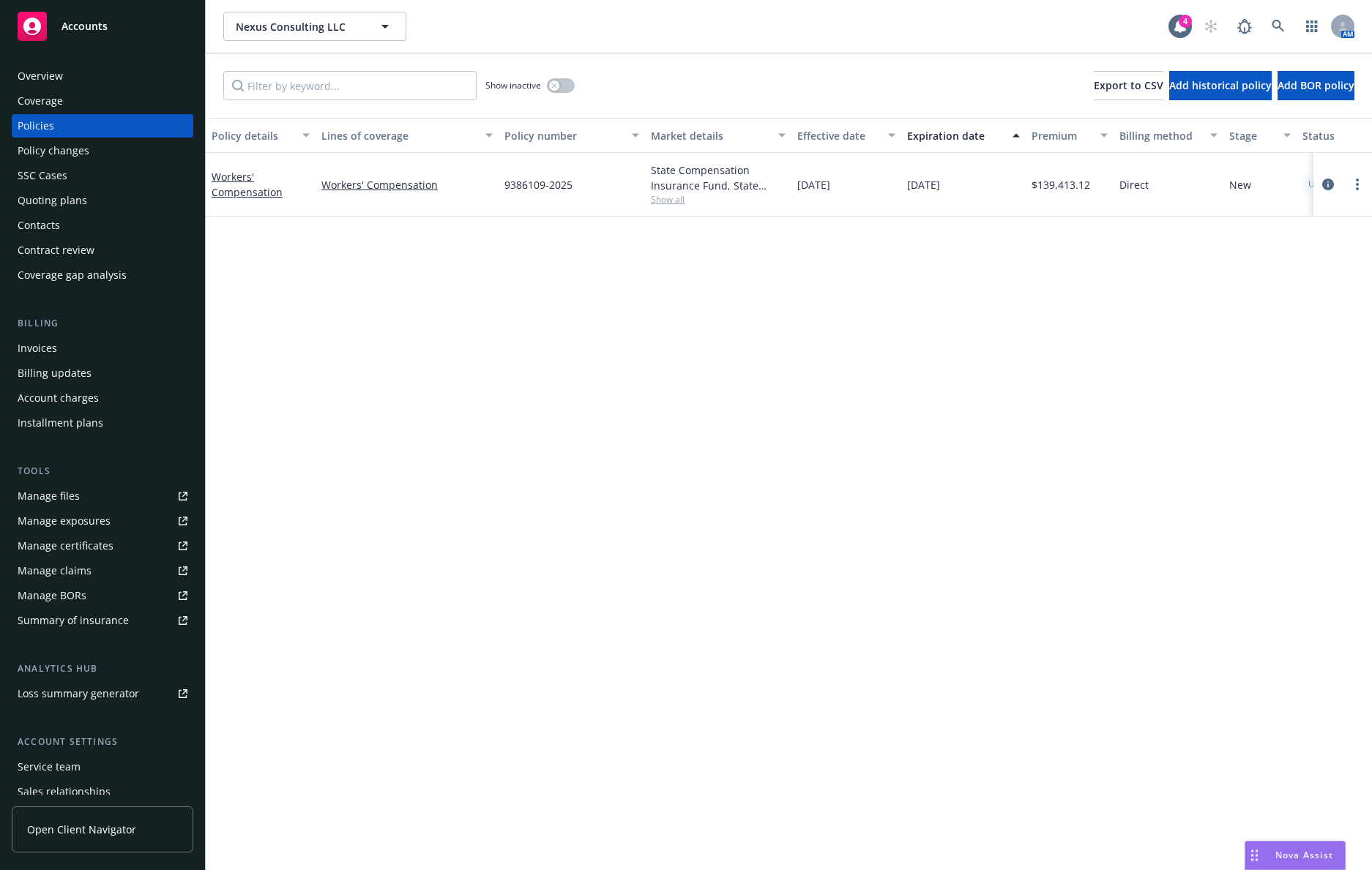
click at [295, 470] on div "Policy details Lines of coverage Policy number Market details Effective date Ex…" at bounding box center [789, 494] width 1166 height 752
click at [102, 352] on div "Invoices" at bounding box center [102, 349] width 170 height 24
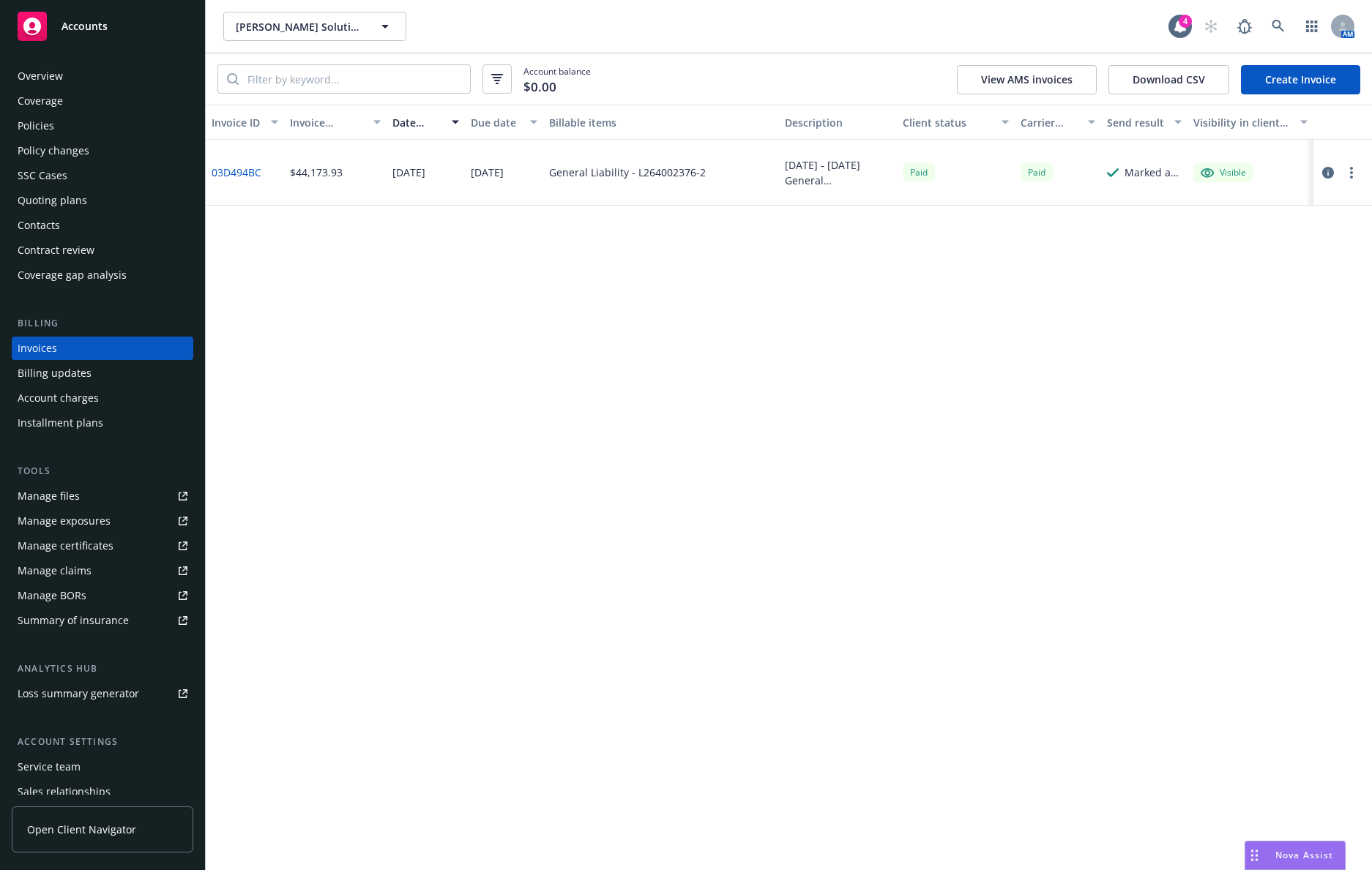
click at [166, 132] on div "Policies" at bounding box center [102, 126] width 170 height 24
